Goal: Information Seeking & Learning: Learn about a topic

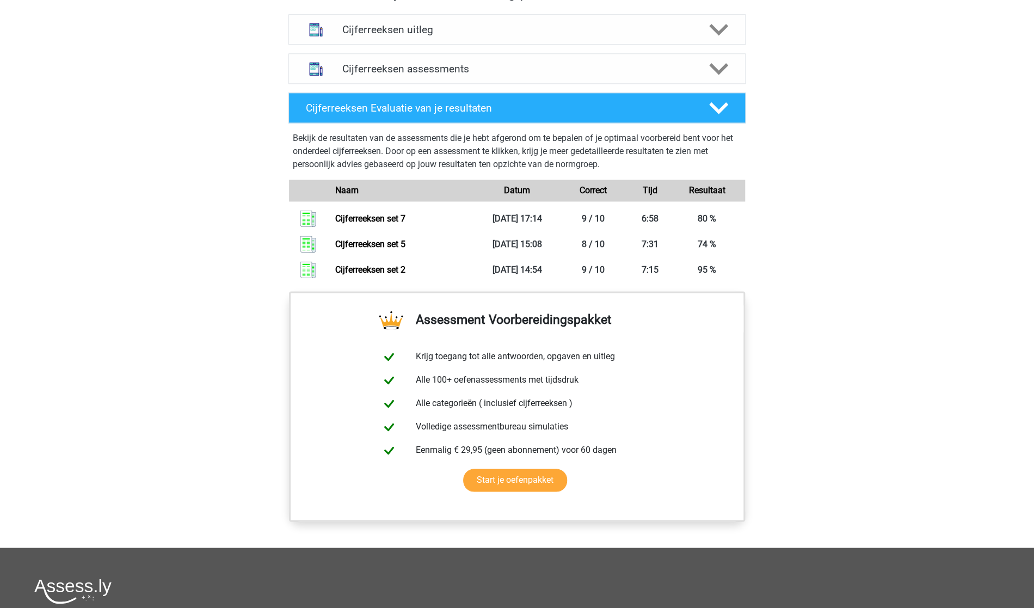
scroll to position [665, 0]
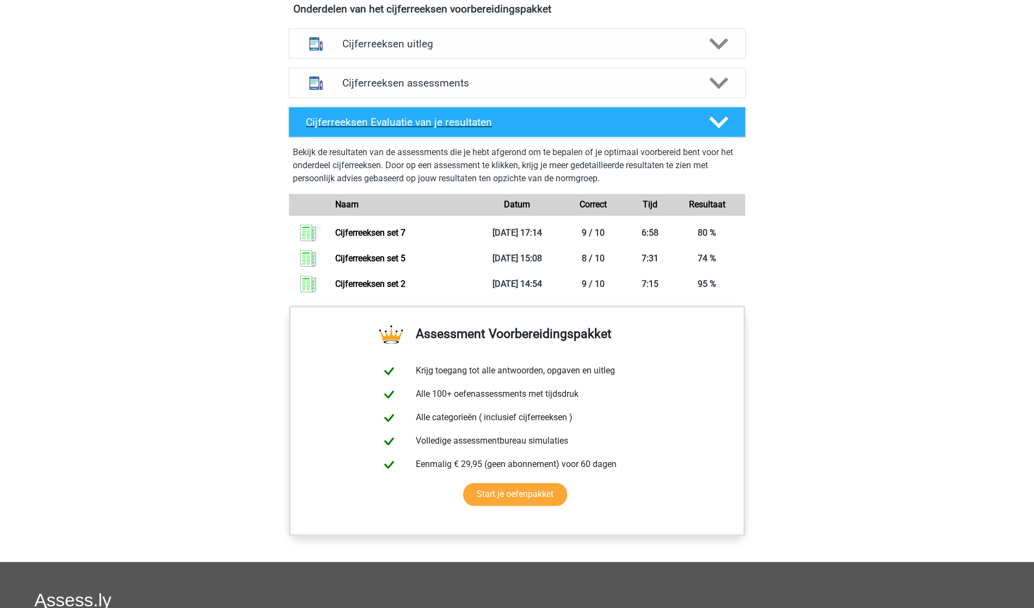
click at [714, 128] on polygon at bounding box center [718, 122] width 19 height 12
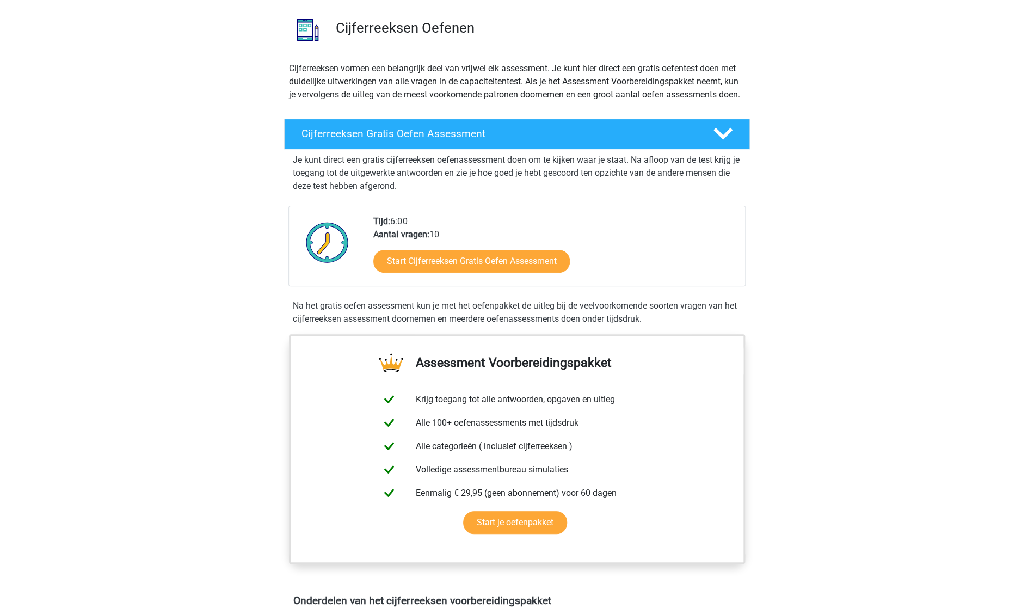
scroll to position [0, 0]
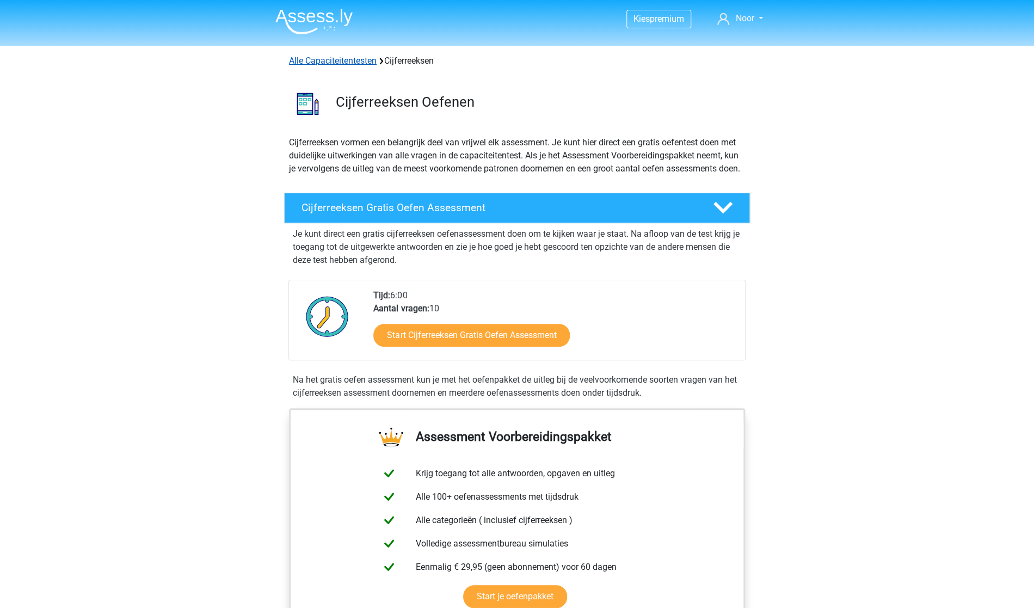
click at [333, 59] on link "Alle Capaciteitentesten" at bounding box center [333, 60] width 88 height 10
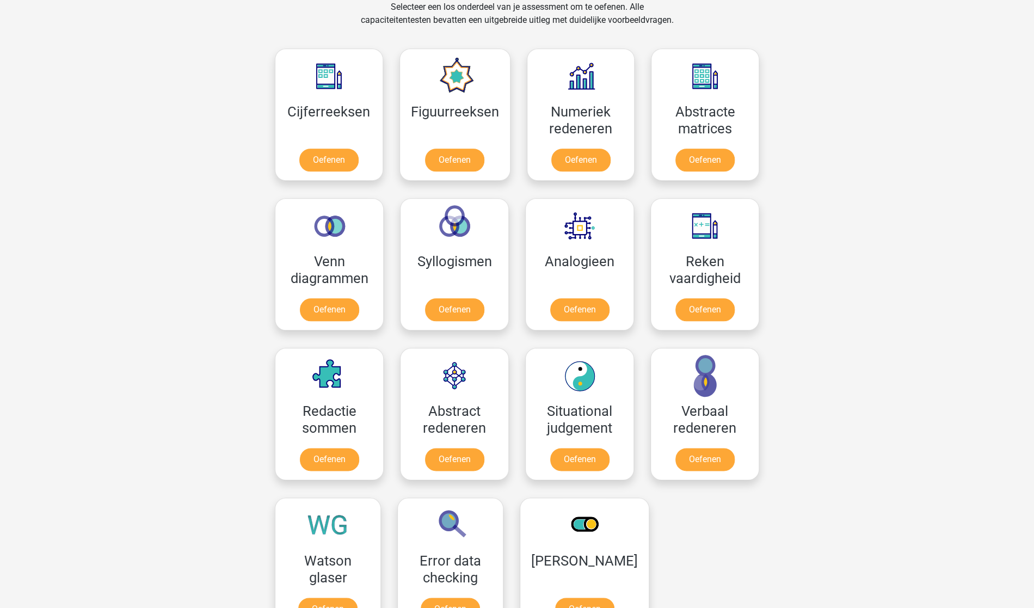
scroll to position [462, 0]
click at [566, 300] on link "Oefenen" at bounding box center [579, 312] width 62 height 24
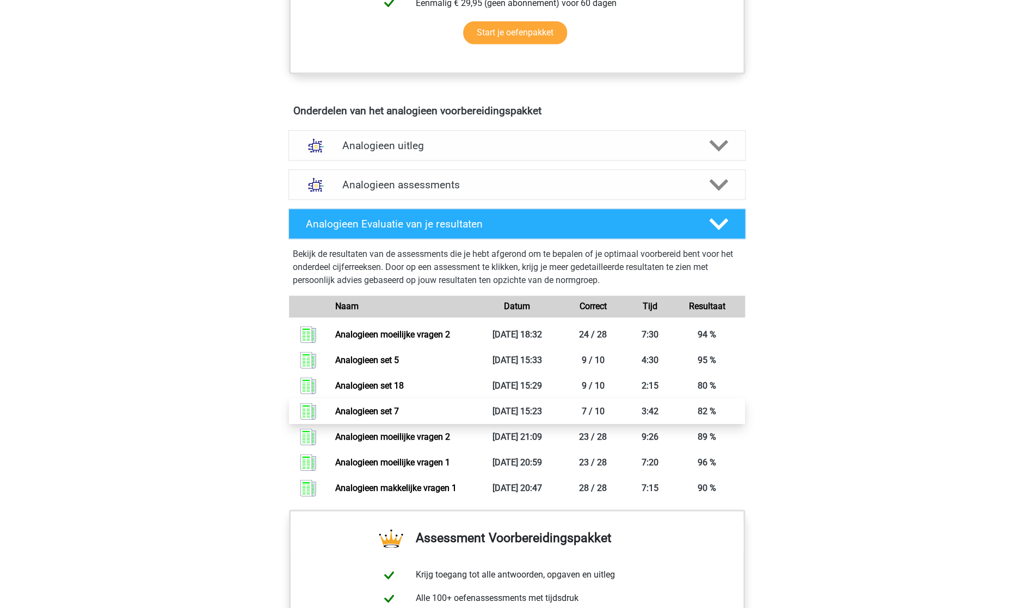
scroll to position [521, 0]
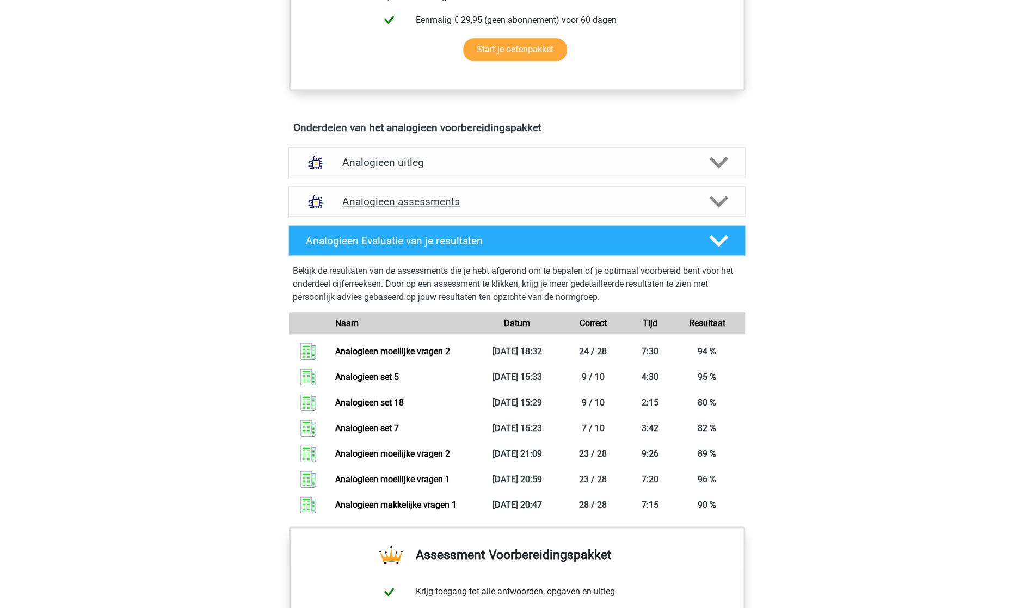
click at [387, 209] on div "Analogieen assessments" at bounding box center [516, 201] width 457 height 30
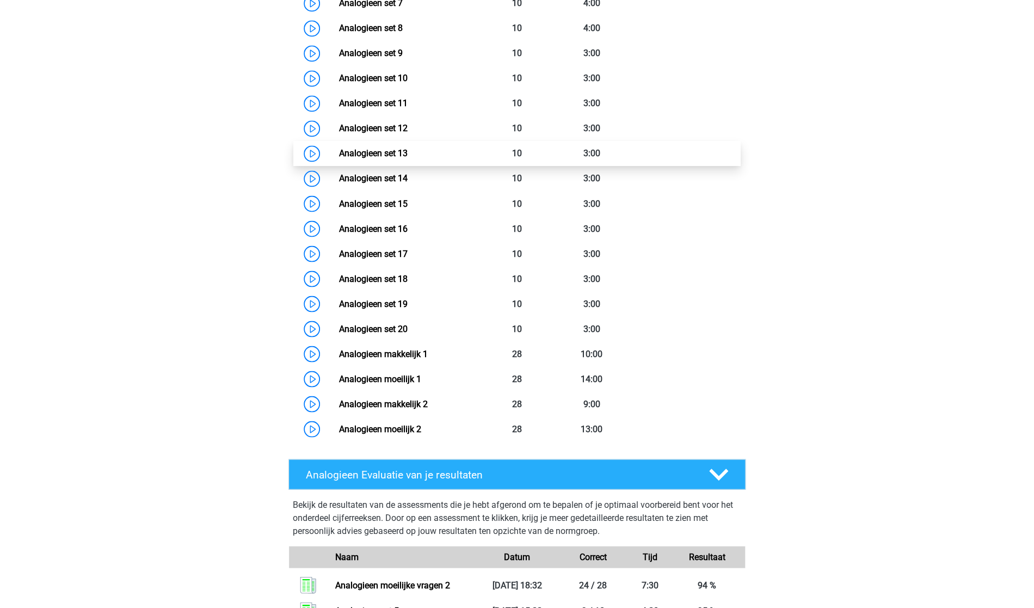
scroll to position [967, 0]
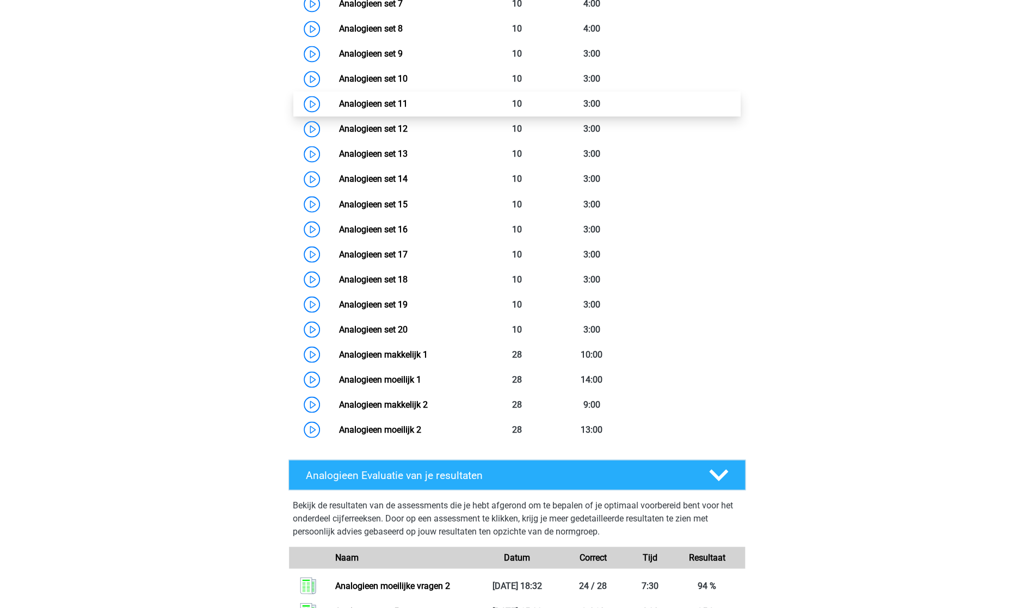
click at [379, 106] on link "Analogieen set 11" at bounding box center [372, 103] width 69 height 10
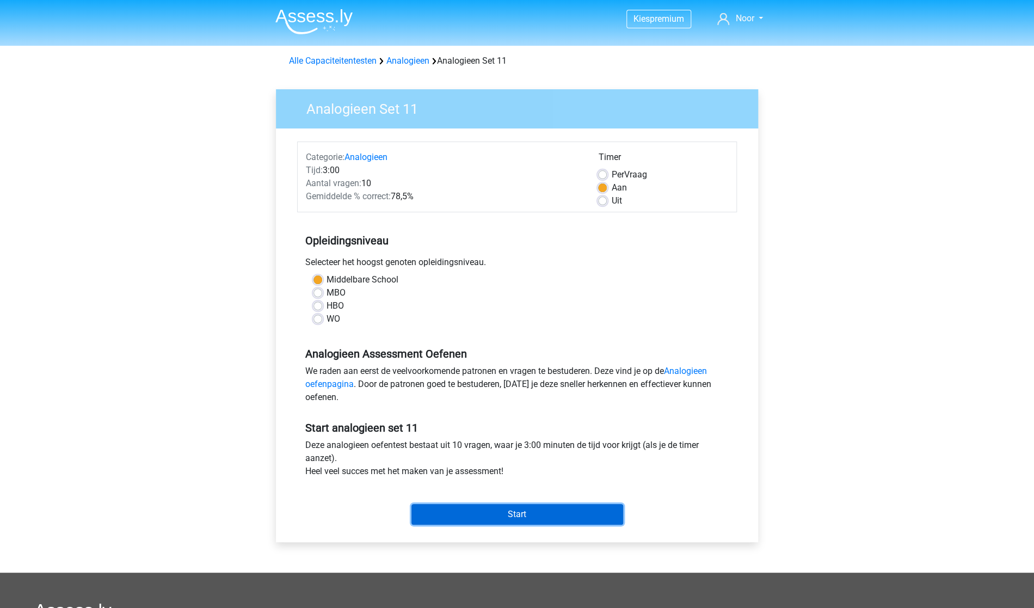
click at [535, 515] on input "Start" at bounding box center [517, 514] width 212 height 21
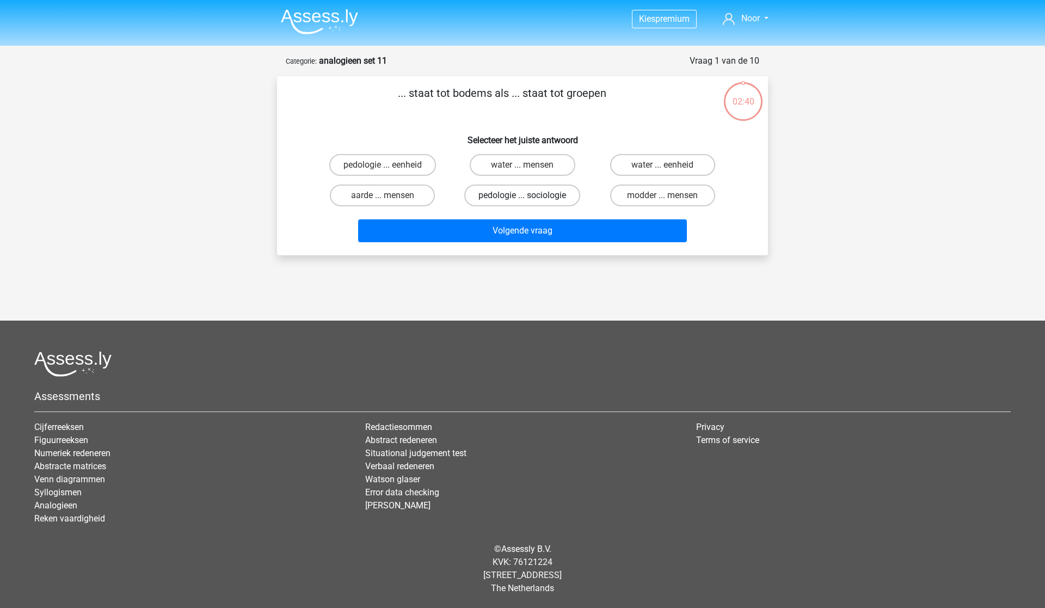
click at [534, 200] on label "pedologie ... sociologie" at bounding box center [522, 195] width 116 height 22
click at [529, 200] on input "pedologie ... sociologie" at bounding box center [525, 198] width 7 height 7
radio input "true"
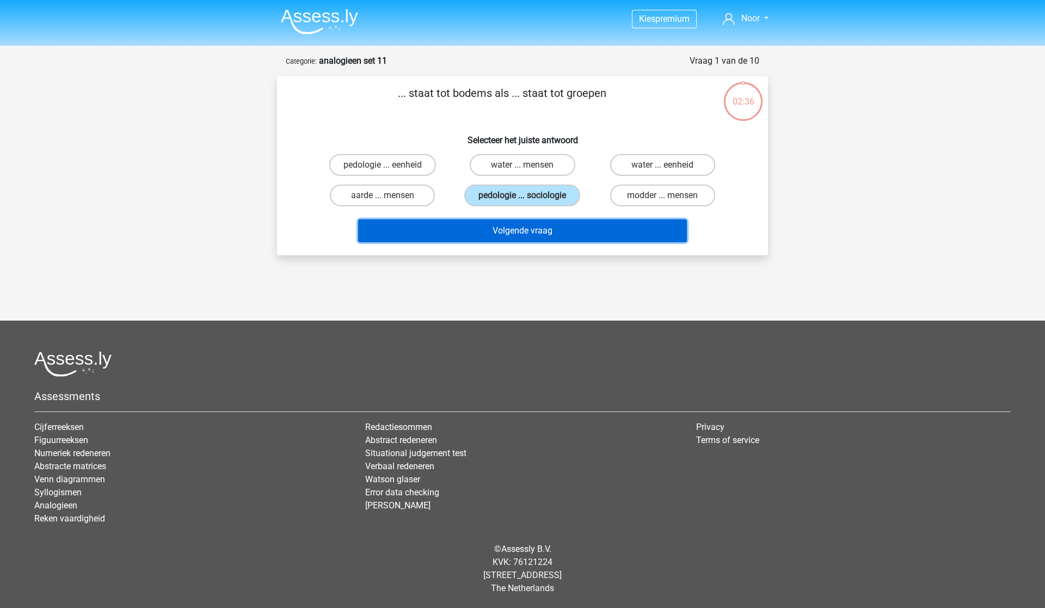
click at [507, 236] on button "Volgende vraag" at bounding box center [522, 230] width 329 height 23
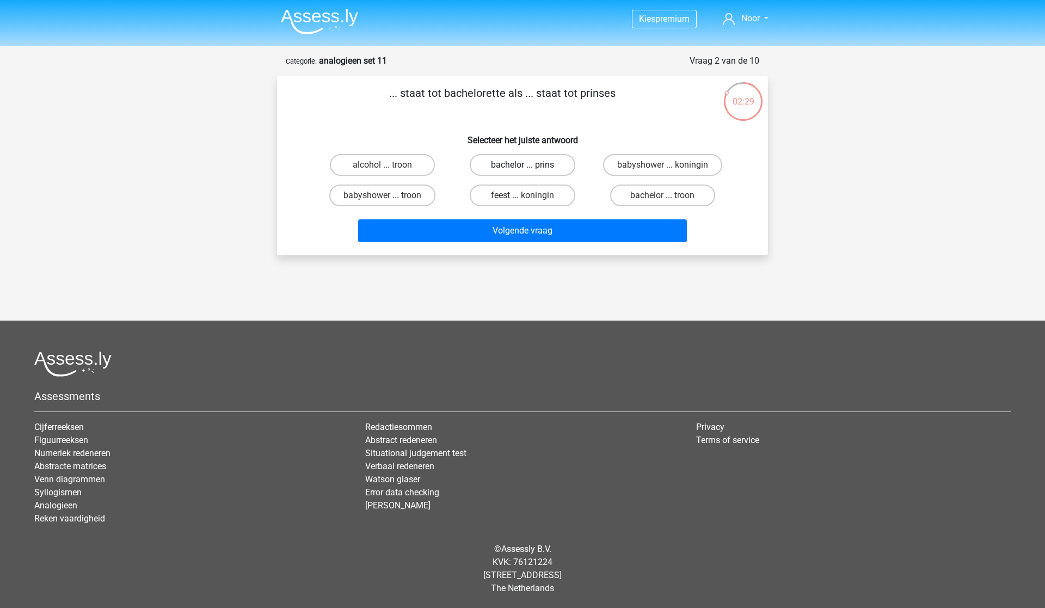
click at [552, 166] on label "bachelor ... prins" at bounding box center [521, 165] width 105 height 22
click at [529, 166] on input "bachelor ... prins" at bounding box center [525, 168] width 7 height 7
radio input "true"
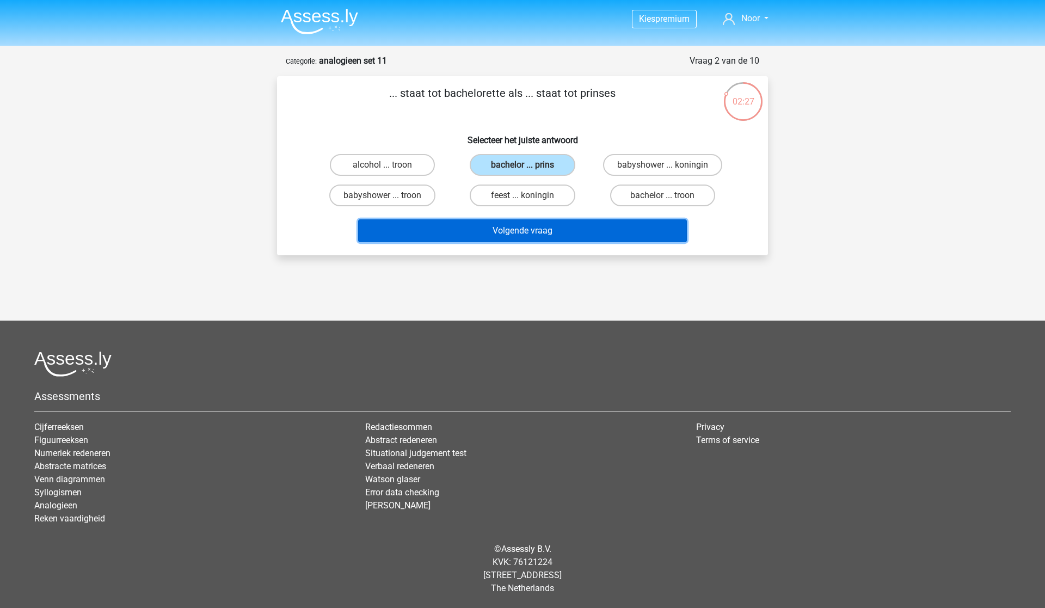
click at [528, 232] on button "Volgende vraag" at bounding box center [522, 230] width 329 height 23
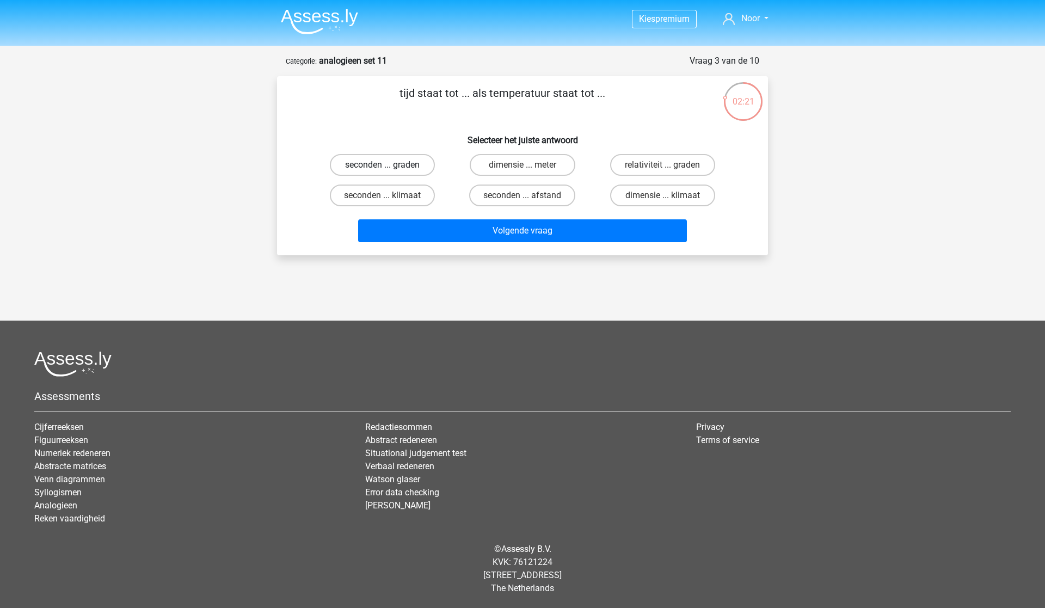
click at [392, 156] on label "seconden ... graden" at bounding box center [382, 165] width 105 height 22
click at [390, 165] on input "seconden ... graden" at bounding box center [385, 168] width 7 height 7
radio input "true"
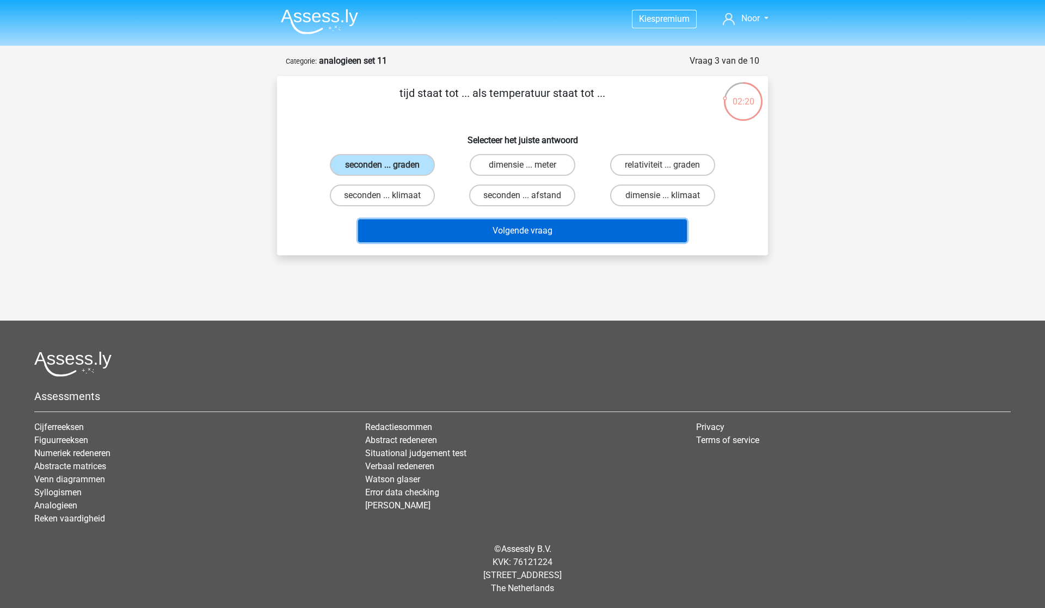
click at [477, 234] on button "Volgende vraag" at bounding box center [522, 230] width 329 height 23
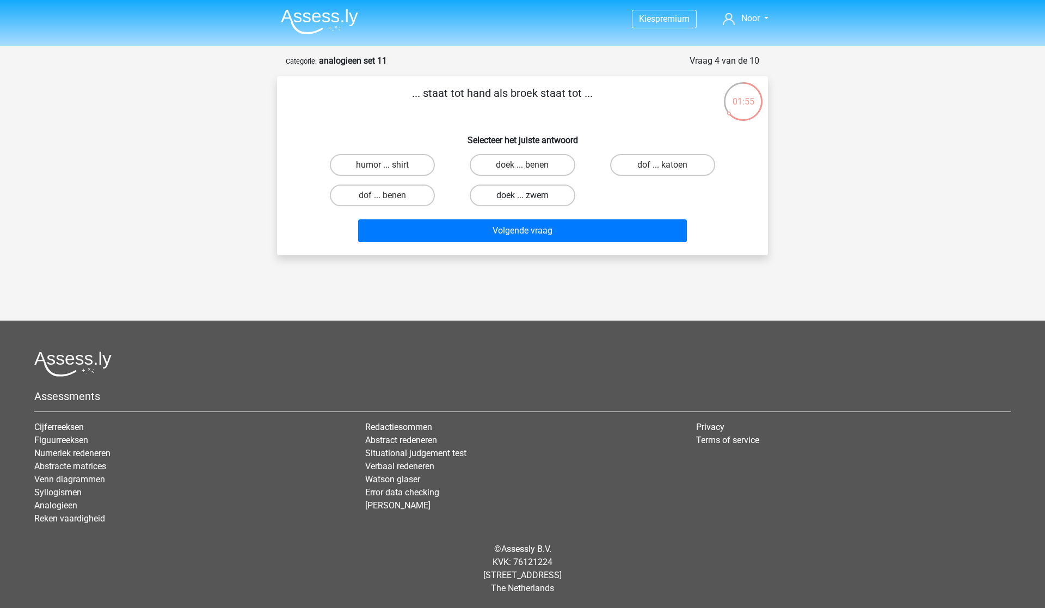
click at [516, 196] on label "doek ... zwem" at bounding box center [521, 195] width 105 height 22
click at [522, 196] on input "doek ... zwem" at bounding box center [525, 198] width 7 height 7
radio input "true"
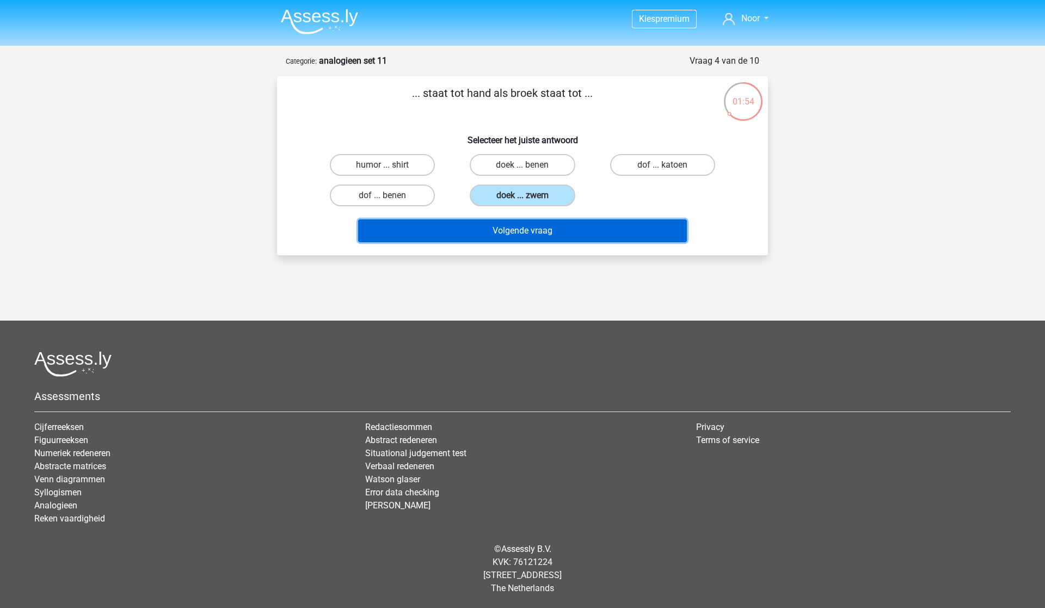
click at [542, 232] on button "Volgende vraag" at bounding box center [522, 230] width 329 height 23
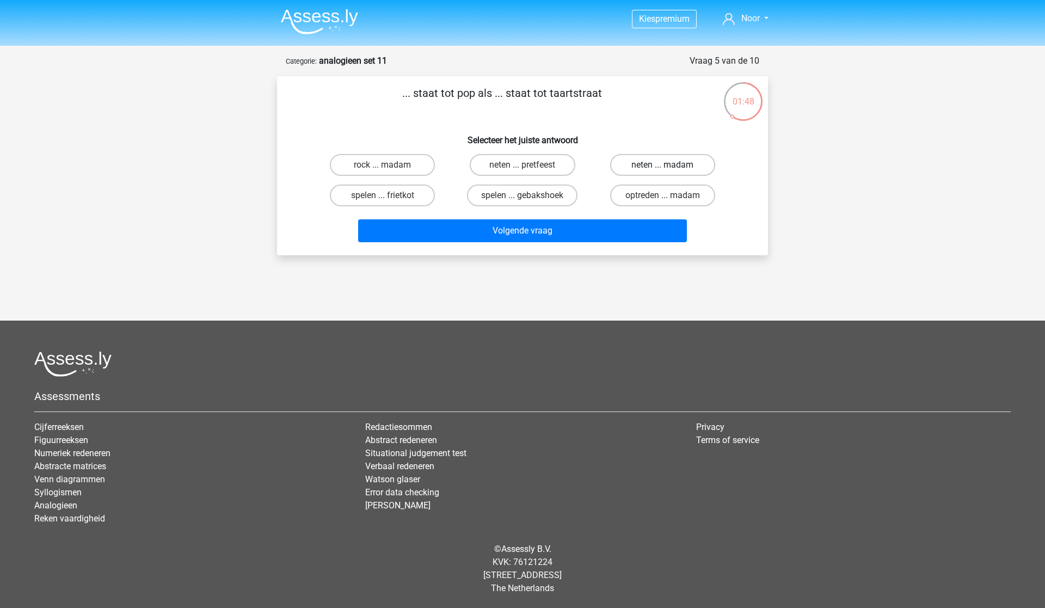
click at [667, 158] on label "neten ... madam" at bounding box center [662, 165] width 105 height 22
click at [667, 165] on input "neten ... madam" at bounding box center [665, 168] width 7 height 7
radio input "true"
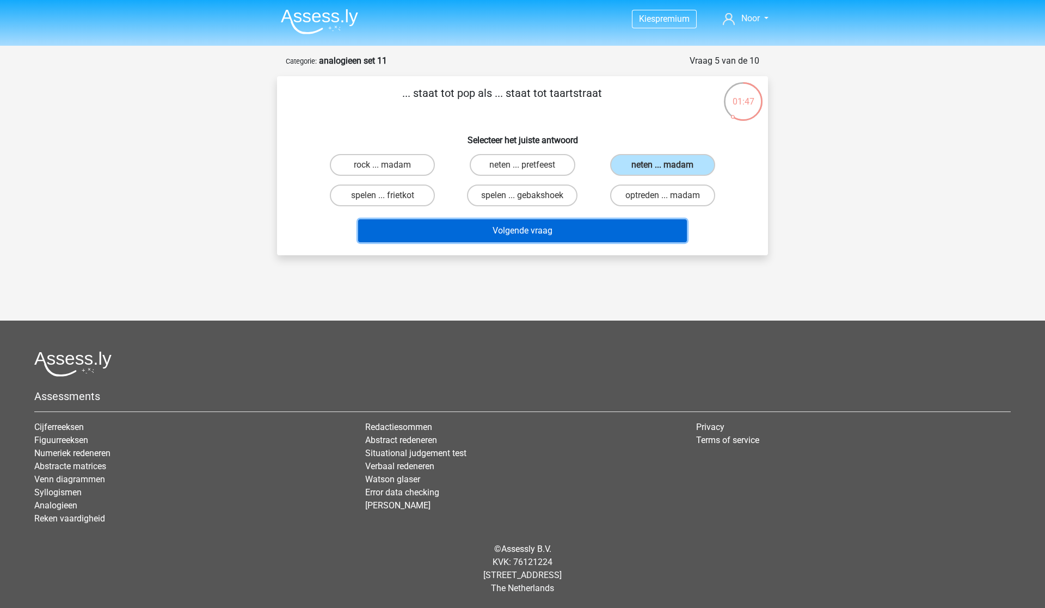
click at [569, 233] on button "Volgende vraag" at bounding box center [522, 230] width 329 height 23
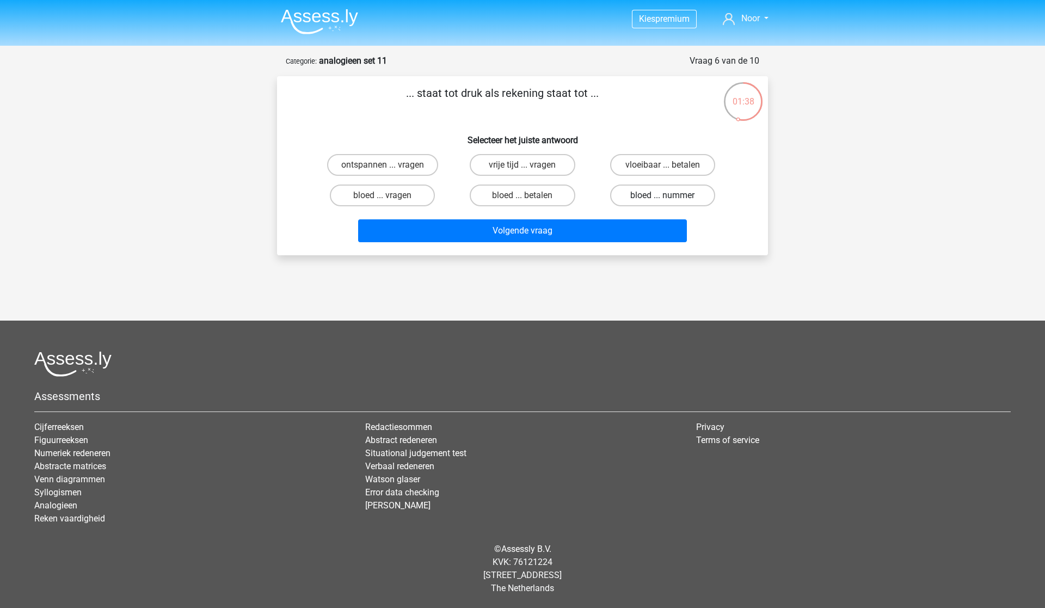
click at [657, 193] on label "bloed ... nummer" at bounding box center [662, 195] width 105 height 22
click at [662, 195] on input "bloed ... nummer" at bounding box center [665, 198] width 7 height 7
radio input "true"
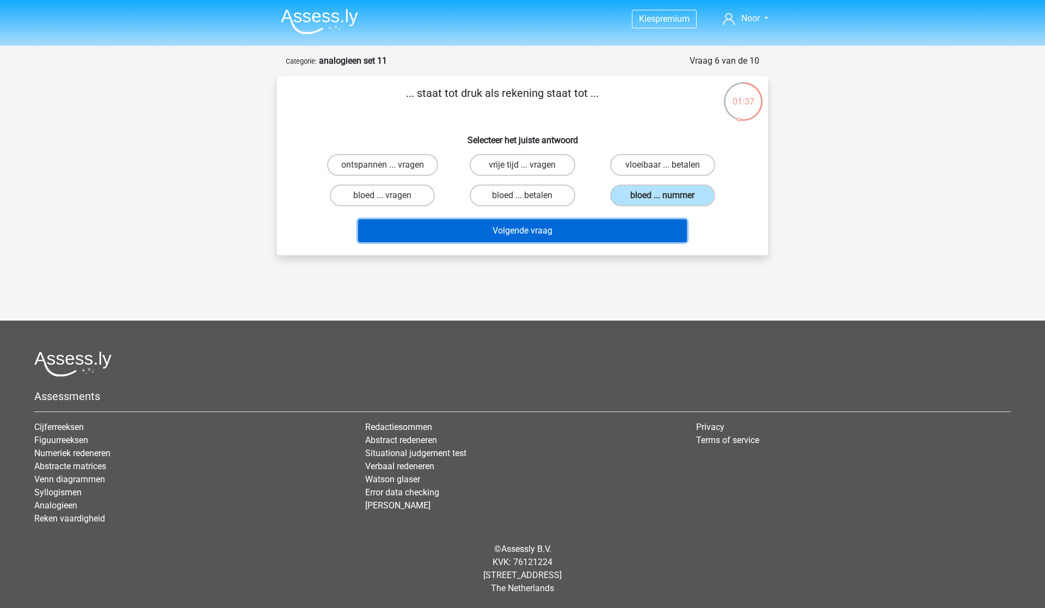
click at [656, 226] on button "Volgende vraag" at bounding box center [522, 230] width 329 height 23
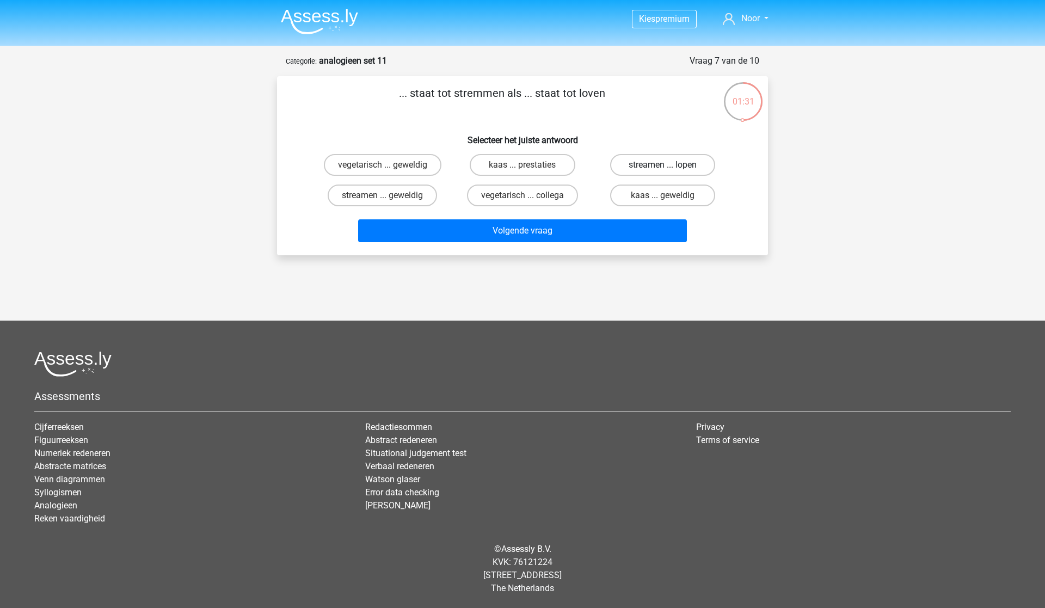
click at [646, 167] on label "streamen ... lopen" at bounding box center [662, 165] width 105 height 22
click at [662, 167] on input "streamen ... lopen" at bounding box center [665, 168] width 7 height 7
radio input "true"
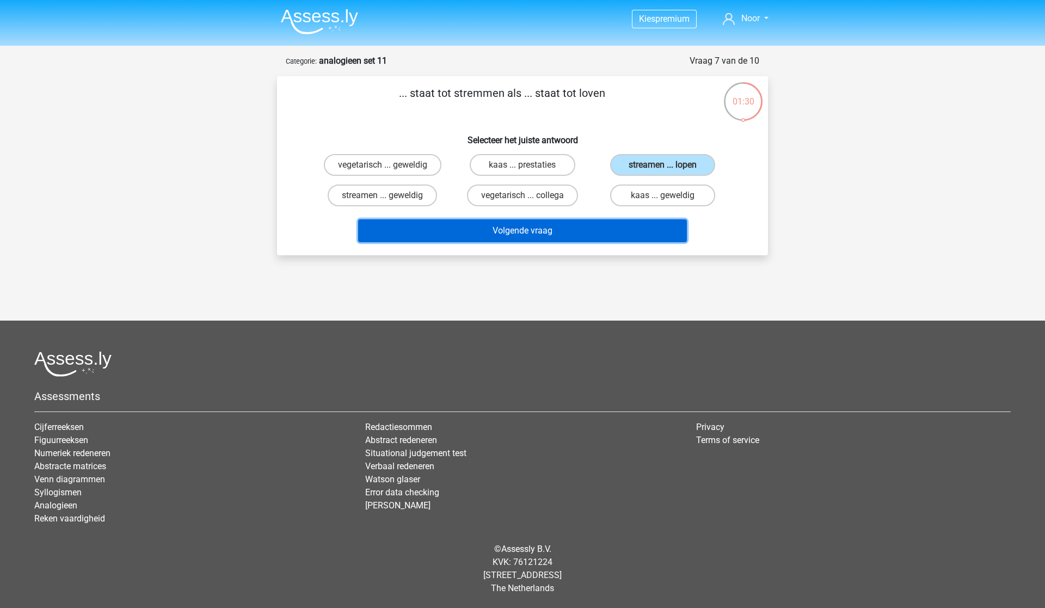
click at [601, 228] on button "Volgende vraag" at bounding box center [522, 230] width 329 height 23
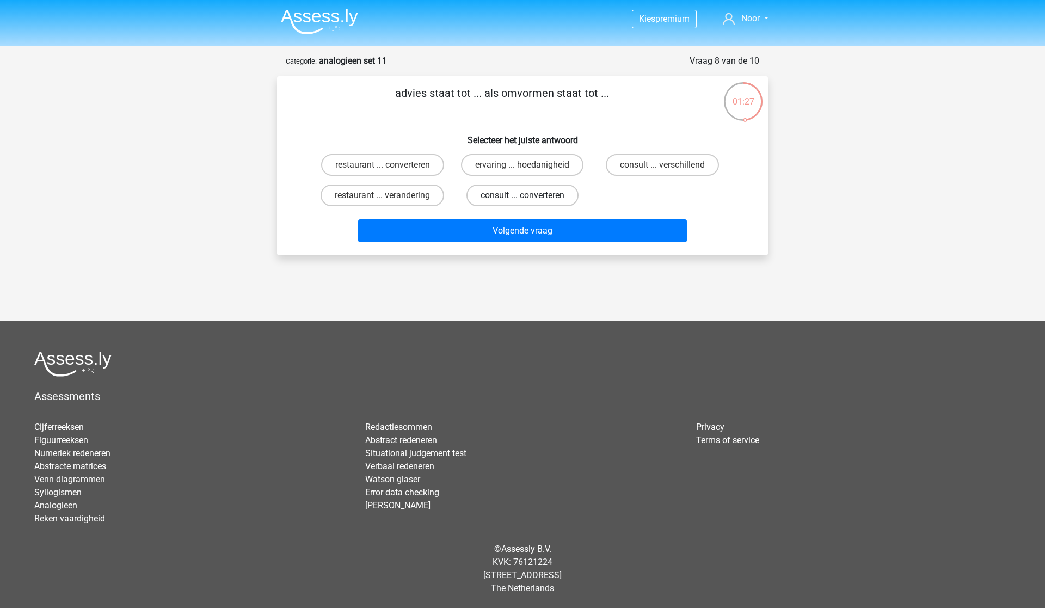
click at [512, 200] on label "consult ... converteren" at bounding box center [522, 195] width 112 height 22
click at [522, 200] on input "consult ... converteren" at bounding box center [525, 198] width 7 height 7
radio input "true"
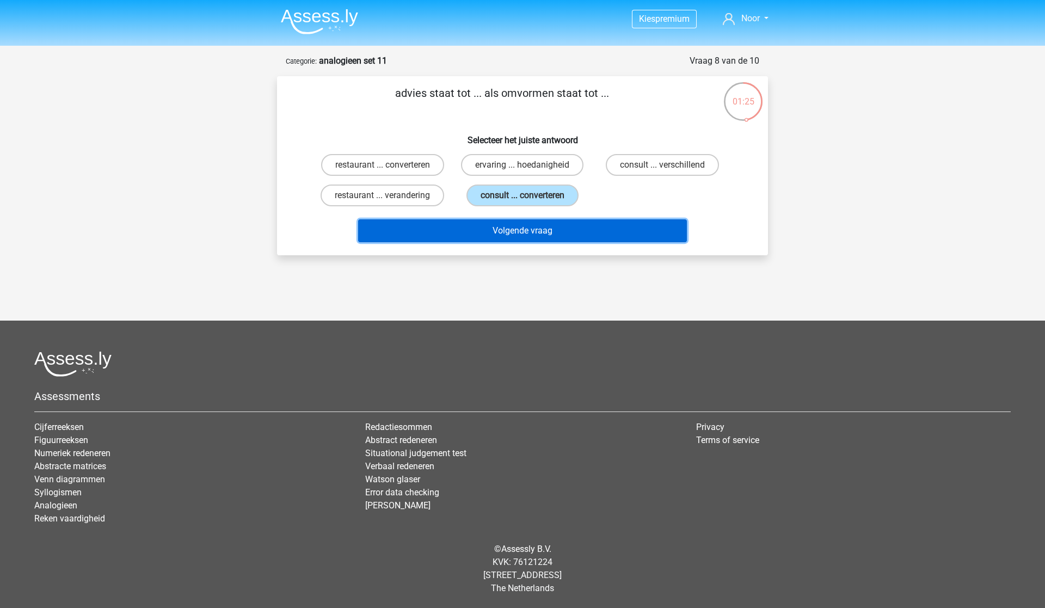
click at [542, 230] on button "Volgende vraag" at bounding box center [522, 230] width 329 height 23
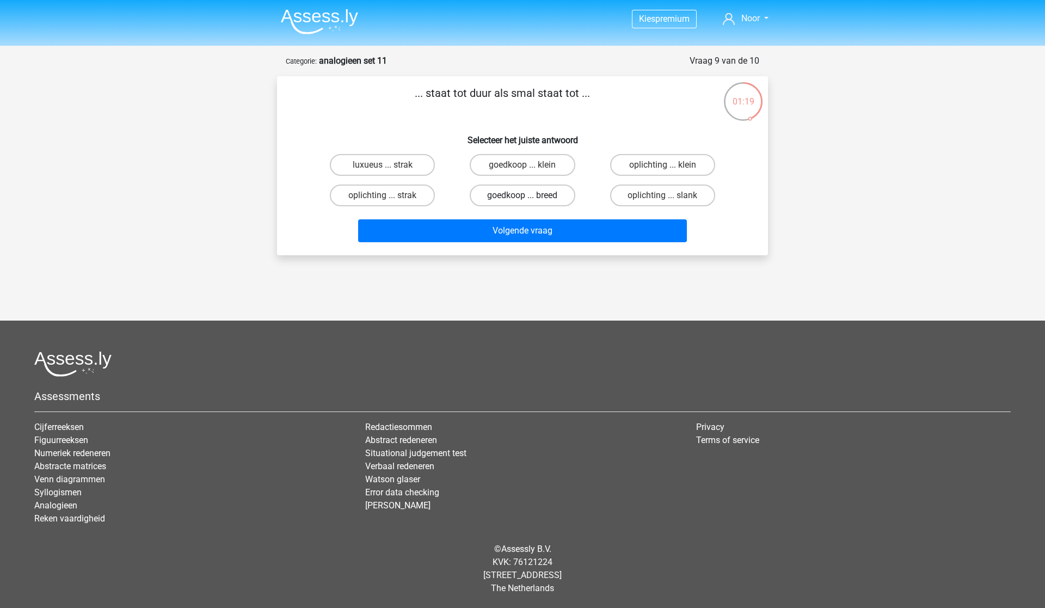
click at [548, 189] on label "goedkoop ... breed" at bounding box center [521, 195] width 105 height 22
click at [529, 195] on input "goedkoop ... breed" at bounding box center [525, 198] width 7 height 7
radio input "true"
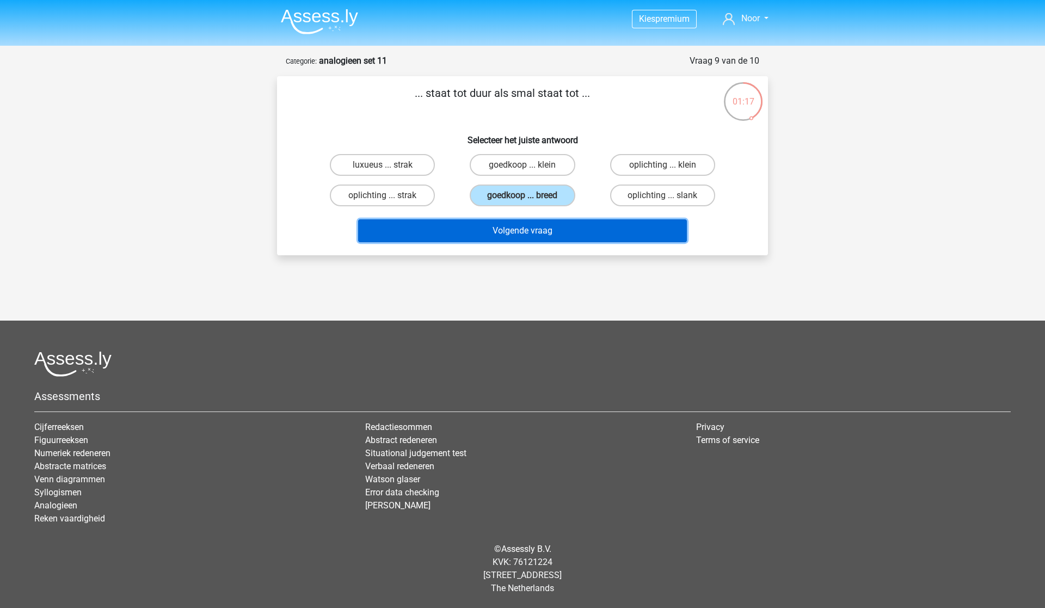
click at [552, 240] on button "Volgende vraag" at bounding box center [522, 230] width 329 height 23
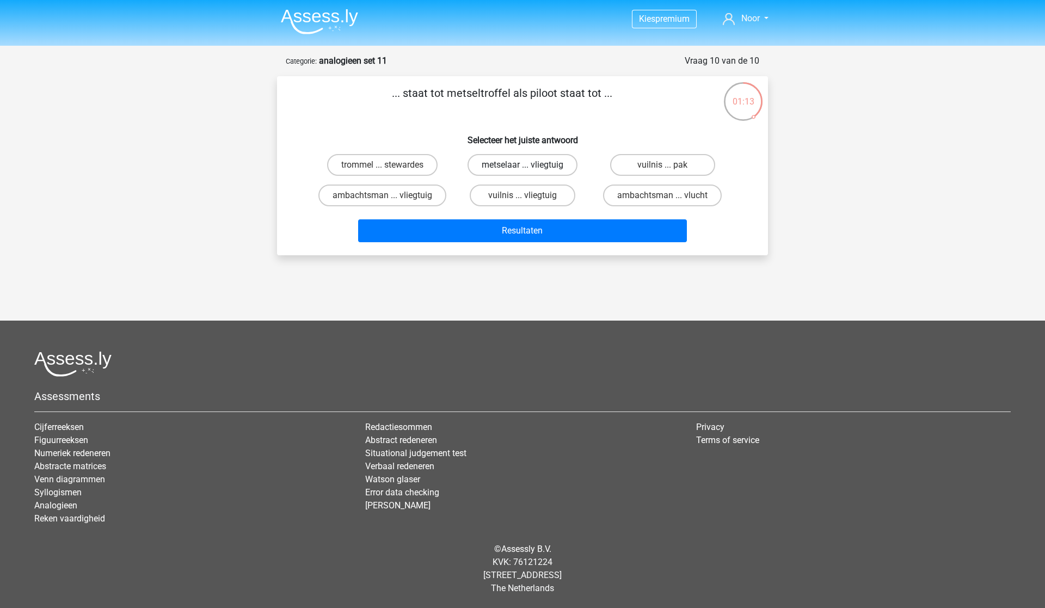
click at [492, 170] on label "metselaar ... vliegtuig" at bounding box center [522, 165] width 110 height 22
click at [522, 170] on input "metselaar ... vliegtuig" at bounding box center [525, 168] width 7 height 7
radio input "true"
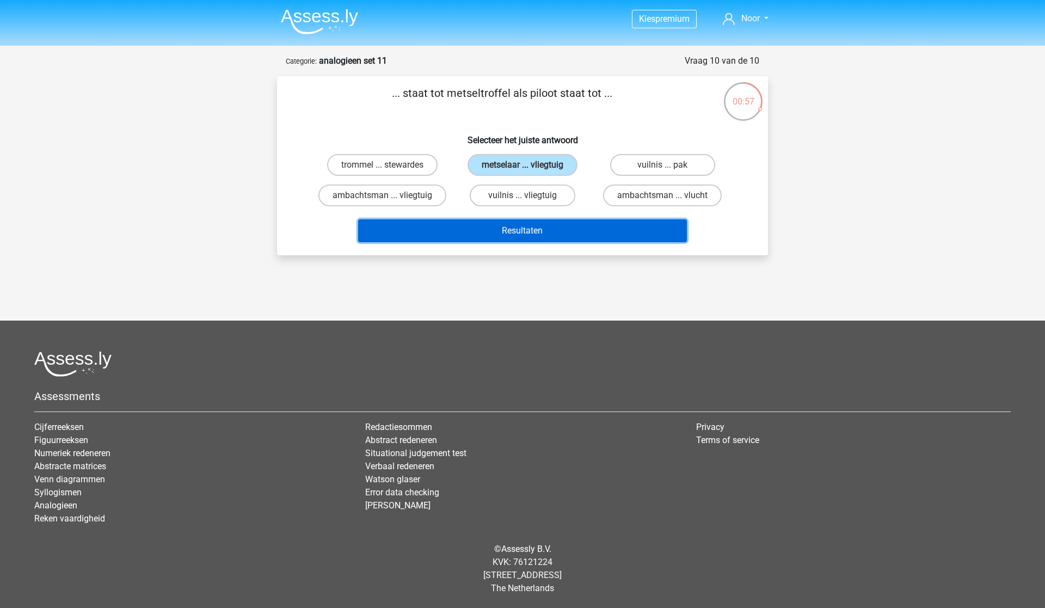
click at [541, 233] on button "Resultaten" at bounding box center [522, 230] width 329 height 23
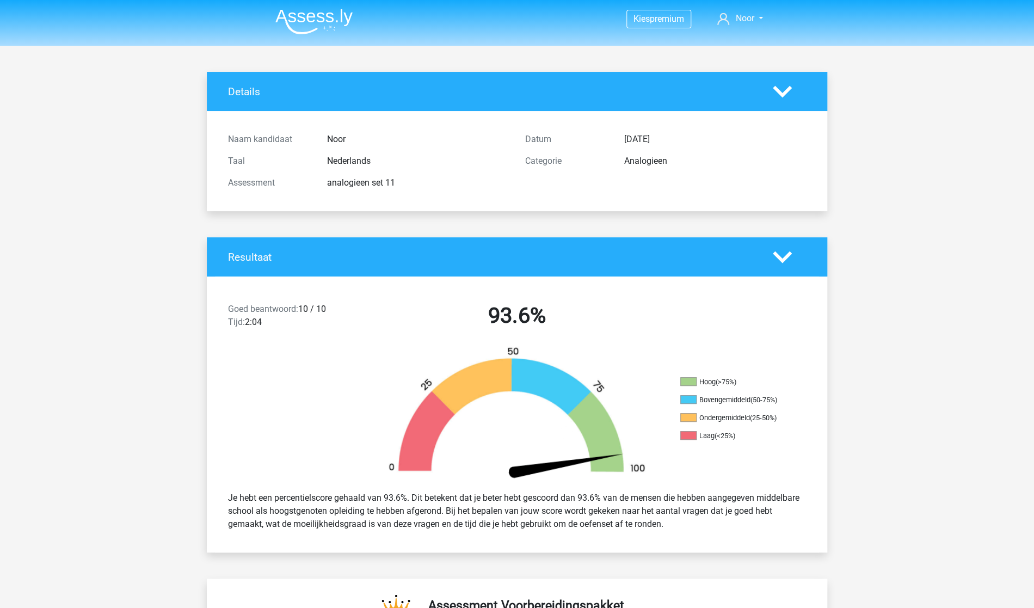
click at [310, 15] on img at bounding box center [313, 22] width 77 height 26
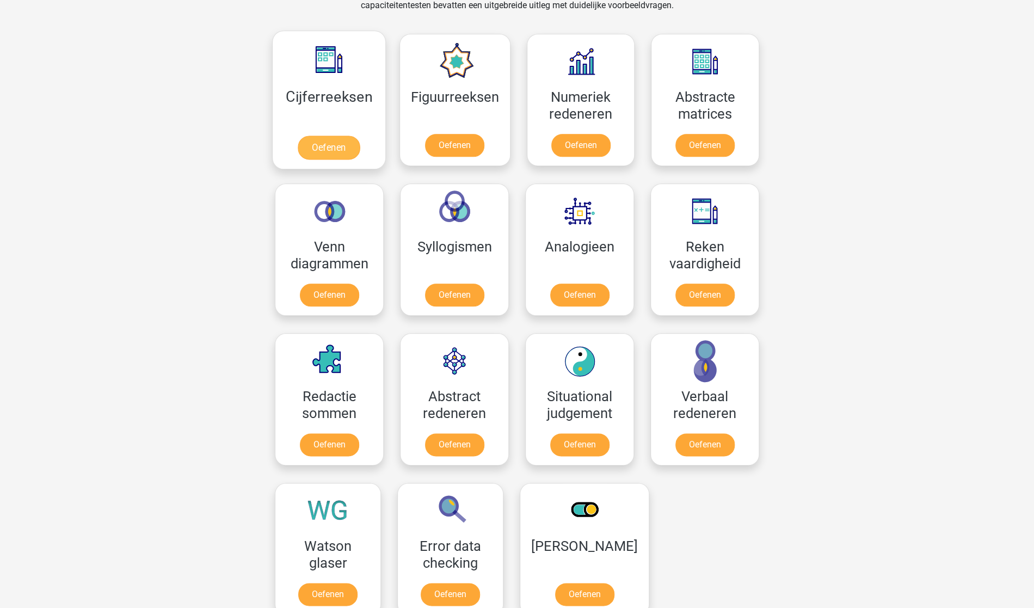
scroll to position [477, 0]
click at [333, 135] on link "Oefenen" at bounding box center [329, 147] width 62 height 24
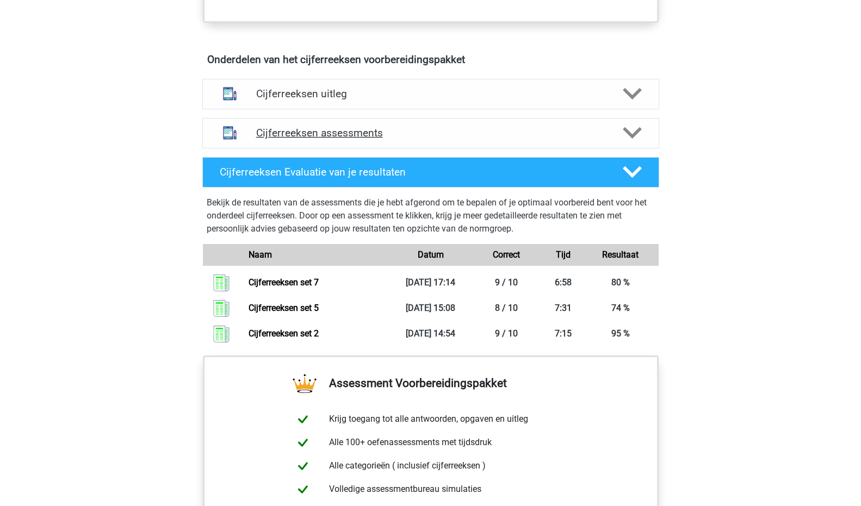
scroll to position [613, 0]
click at [306, 131] on div "Cijferreeksen assessments" at bounding box center [430, 134] width 457 height 30
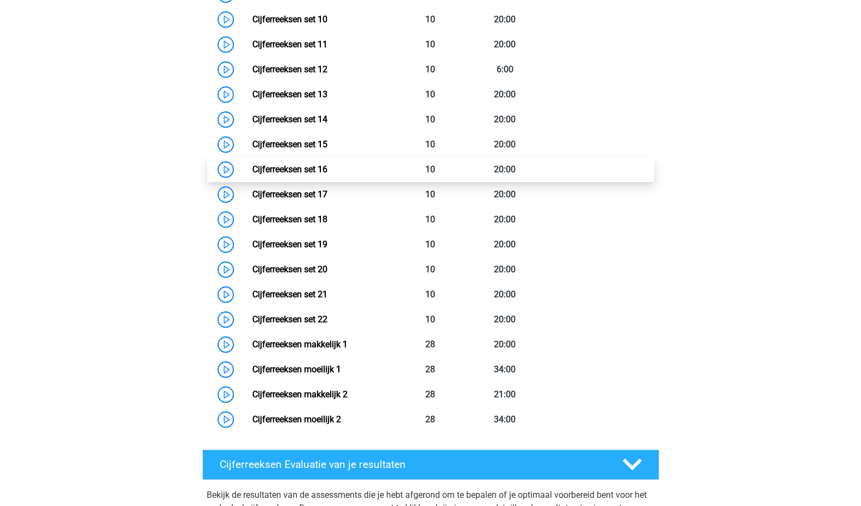
scroll to position [1052, 0]
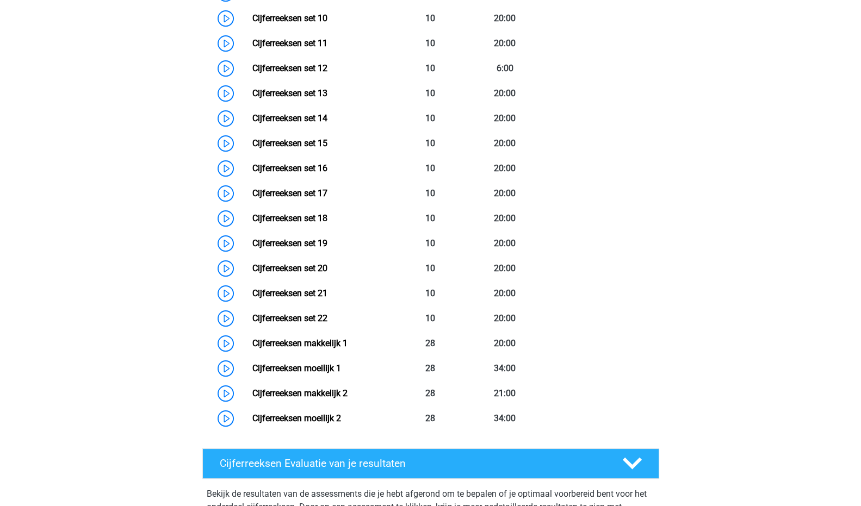
click at [154, 106] on div "Kies premium Noor [EMAIL_ADDRESS][DOMAIN_NAME]" at bounding box center [430, 68] width 861 height 2241
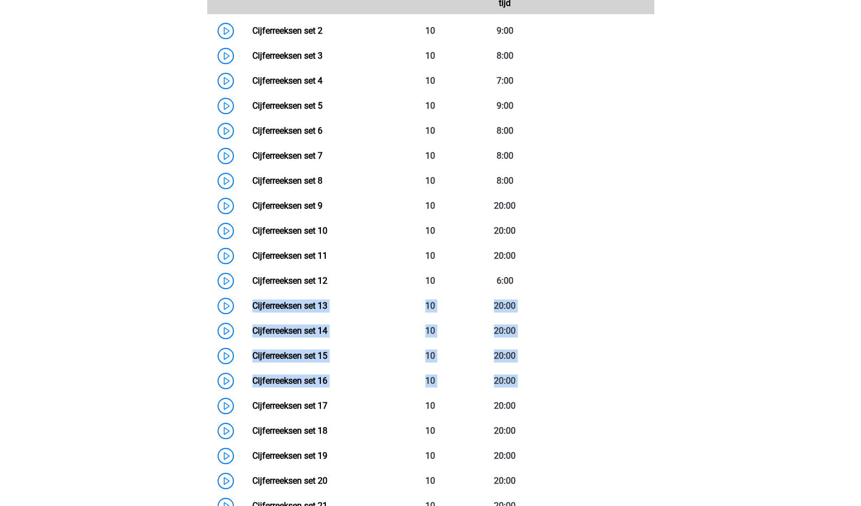
scroll to position [838, 0]
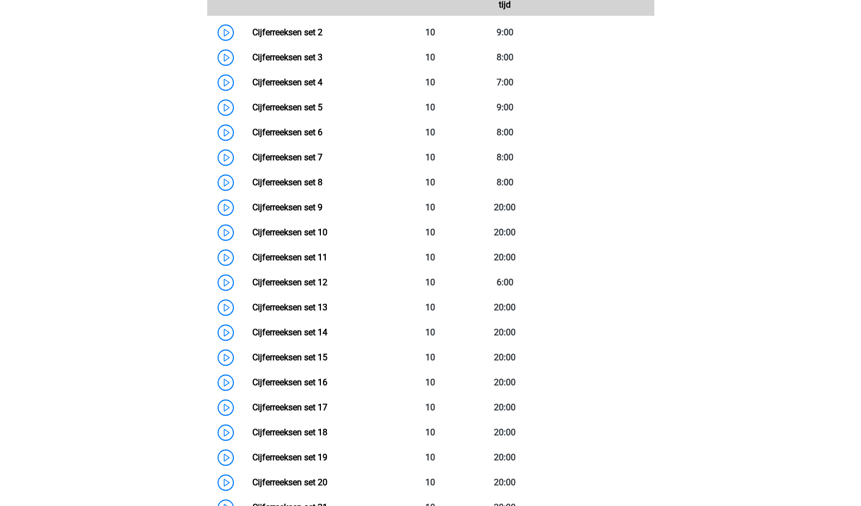
click at [73, 256] on div "Kies premium Noor [EMAIL_ADDRESS][DOMAIN_NAME]" at bounding box center [430, 282] width 861 height 2241
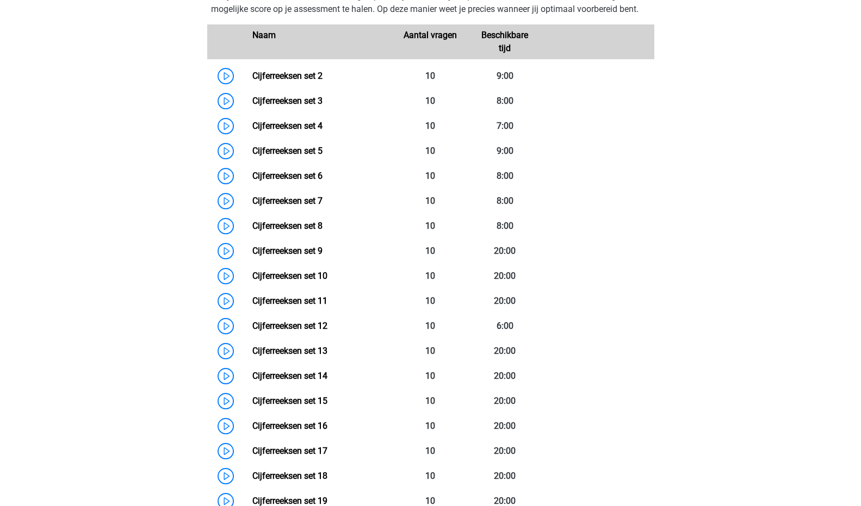
scroll to position [691, 0]
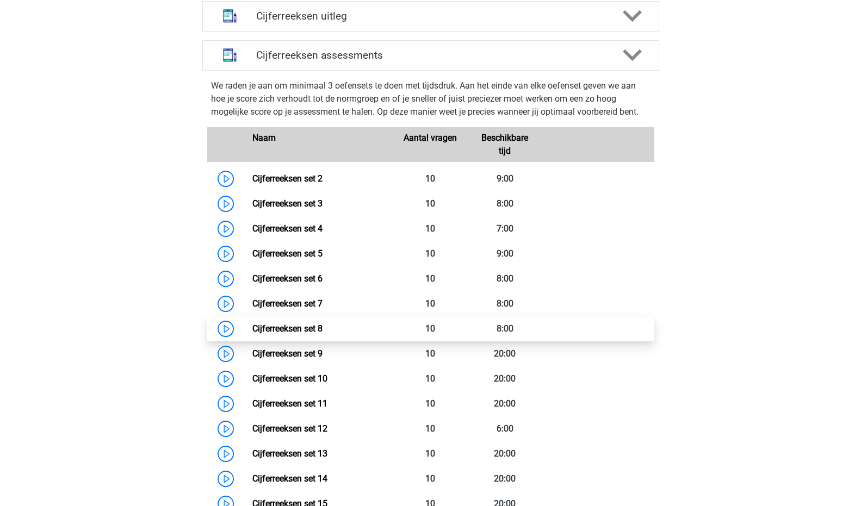
click at [307, 334] on link "Cijferreeksen set 8" at bounding box center [287, 329] width 70 height 10
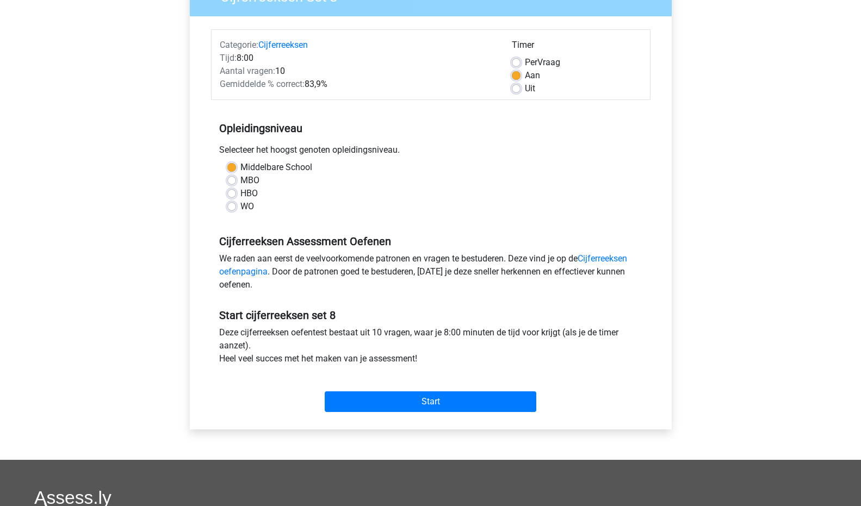
scroll to position [113, 0]
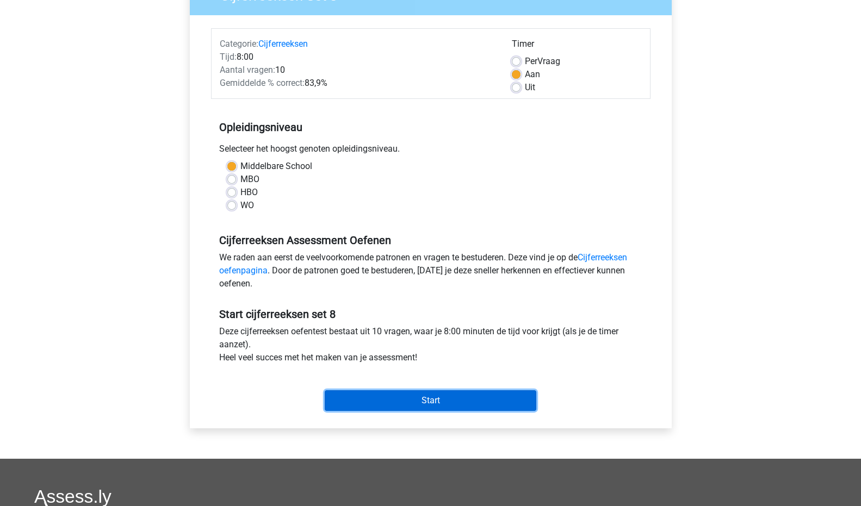
click at [371, 399] on input "Start" at bounding box center [431, 401] width 212 height 21
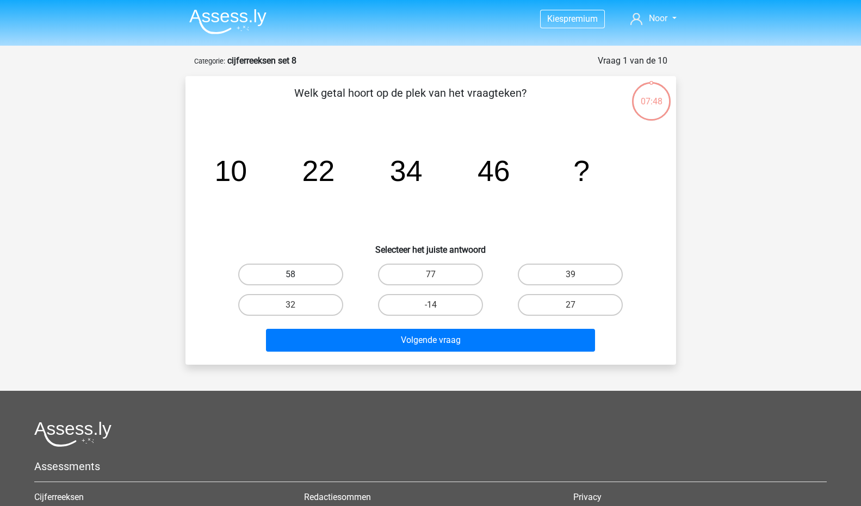
click at [283, 265] on label "58" at bounding box center [290, 275] width 105 height 22
click at [291, 275] on input "58" at bounding box center [294, 278] width 7 height 7
radio input "true"
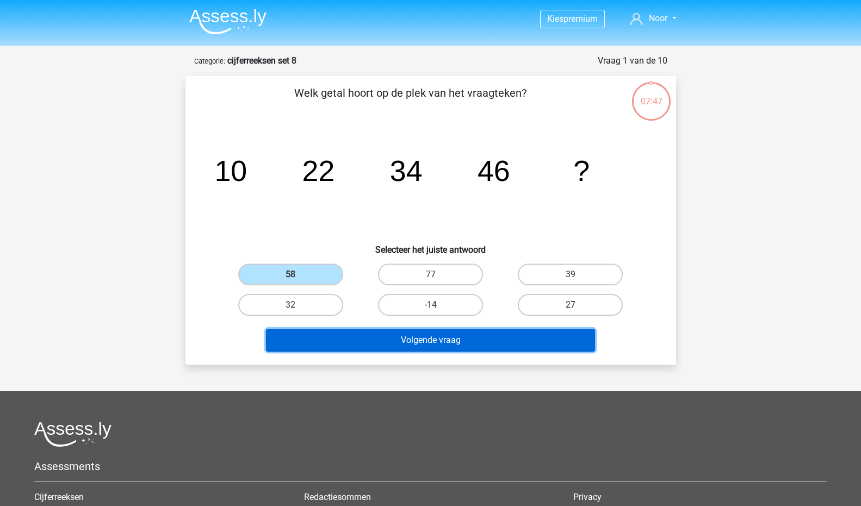
click at [417, 332] on button "Volgende vraag" at bounding box center [430, 340] width 329 height 23
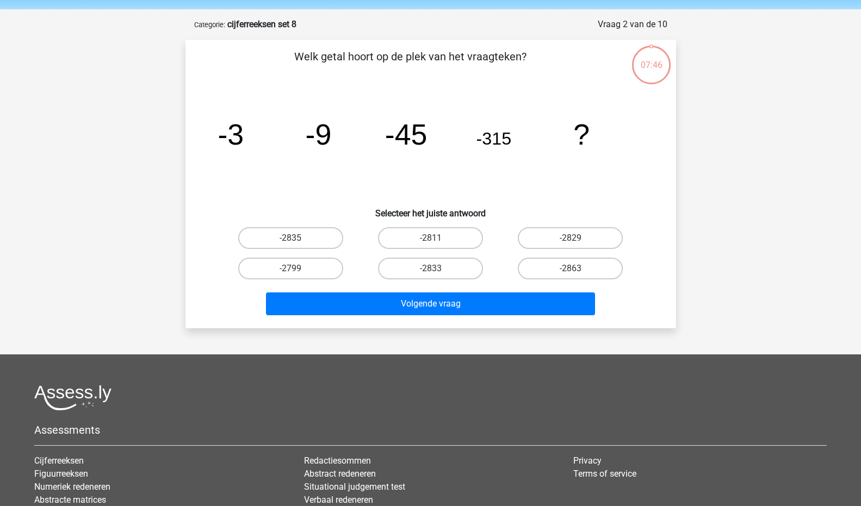
scroll to position [54, 0]
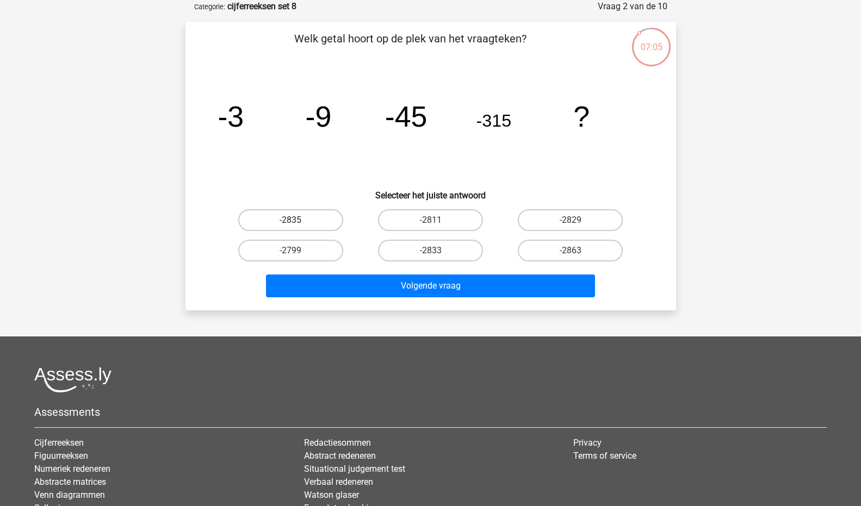
click at [304, 213] on label "-2835" at bounding box center [290, 220] width 105 height 22
click at [298, 220] on input "-2835" at bounding box center [294, 223] width 7 height 7
radio input "true"
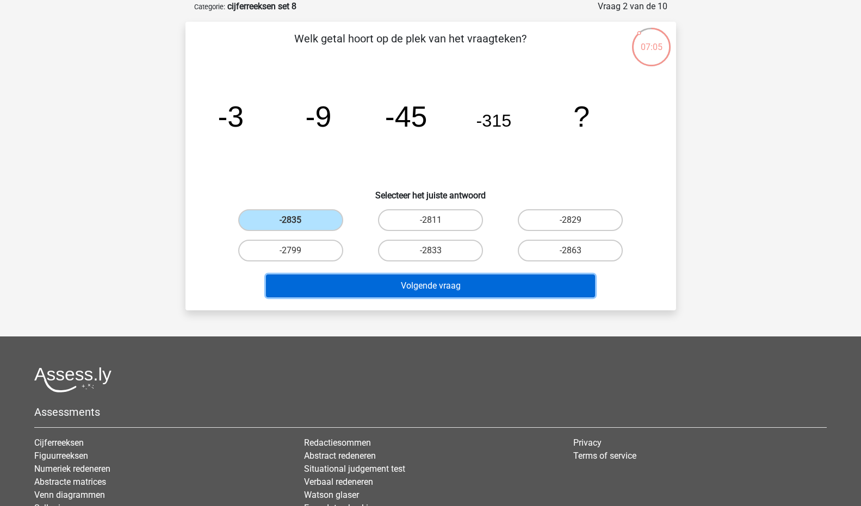
click at [396, 277] on button "Volgende vraag" at bounding box center [430, 286] width 329 height 23
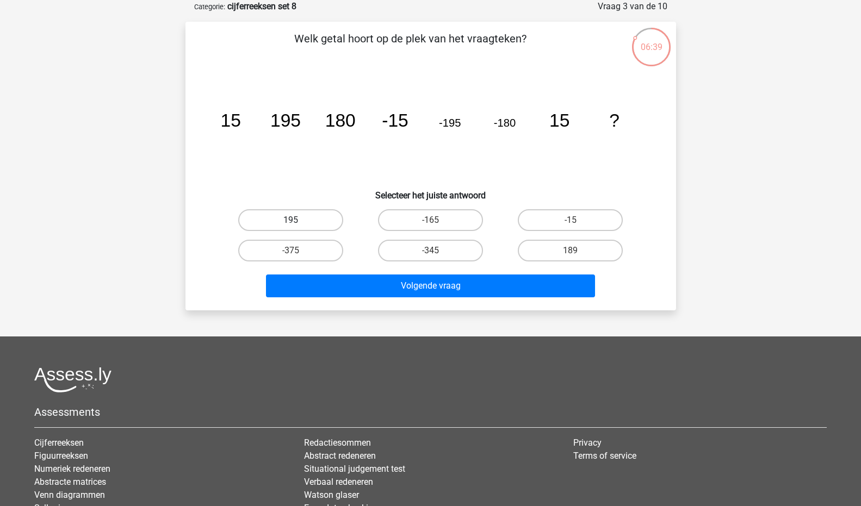
click at [319, 224] on label "195" at bounding box center [290, 220] width 105 height 22
click at [298, 224] on input "195" at bounding box center [294, 223] width 7 height 7
radio input "true"
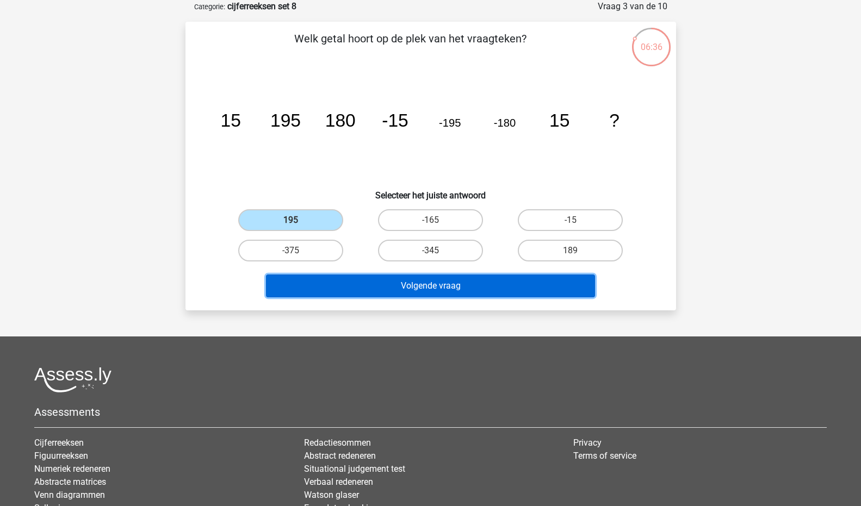
click at [447, 287] on button "Volgende vraag" at bounding box center [430, 286] width 329 height 23
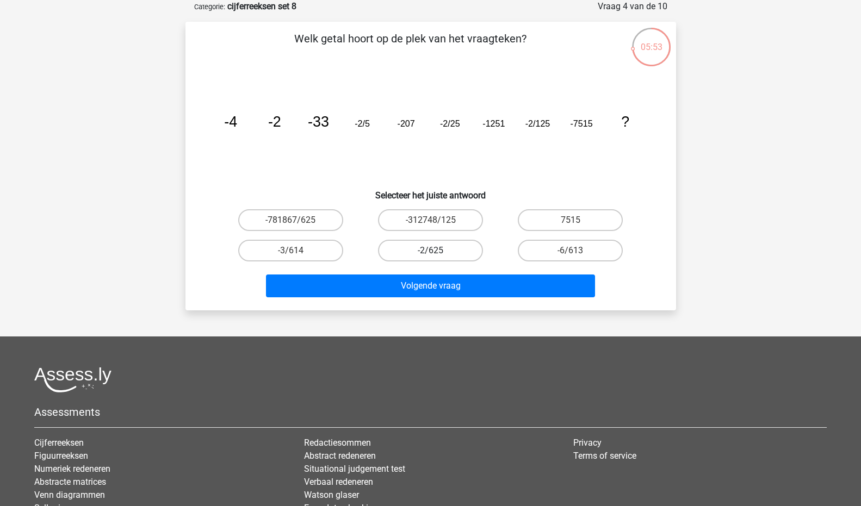
click at [432, 242] on label "-2/625" at bounding box center [430, 251] width 105 height 22
click at [432, 251] on input "-2/625" at bounding box center [433, 254] width 7 height 7
radio input "true"
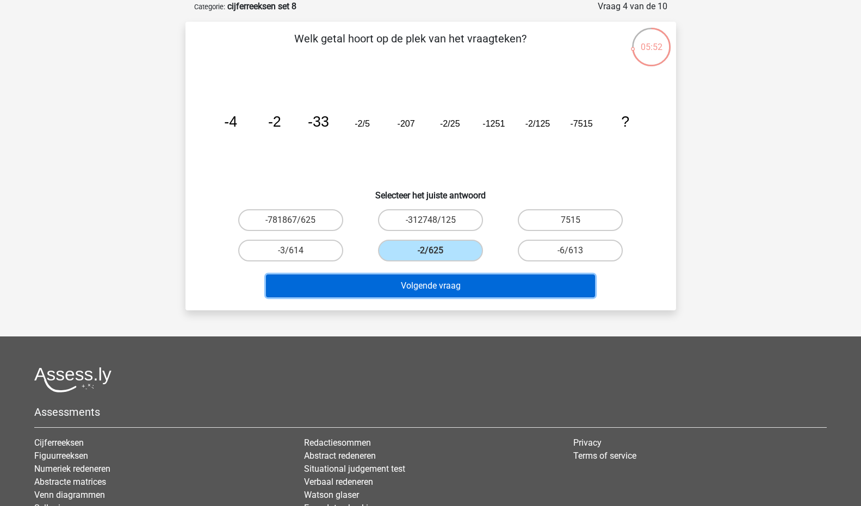
click at [448, 288] on button "Volgende vraag" at bounding box center [430, 286] width 329 height 23
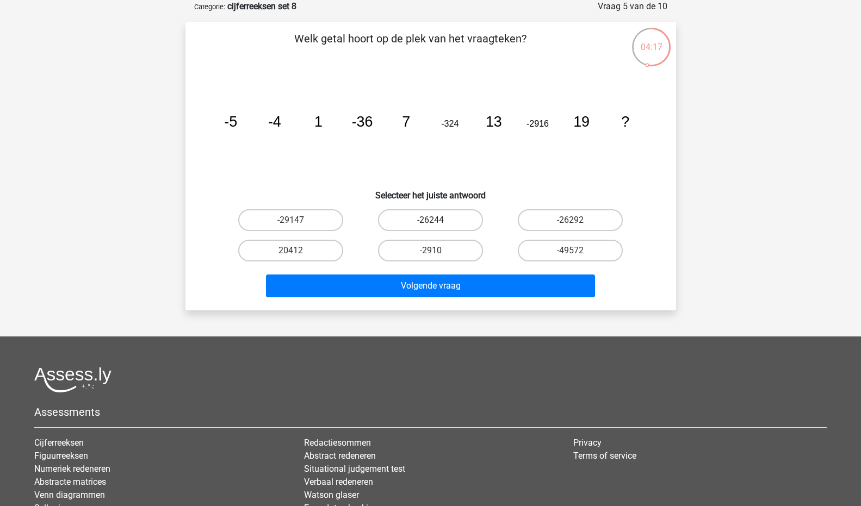
click at [443, 221] on label "-26244" at bounding box center [430, 220] width 105 height 22
click at [437, 221] on input "-26244" at bounding box center [433, 223] width 7 height 7
radio input "true"
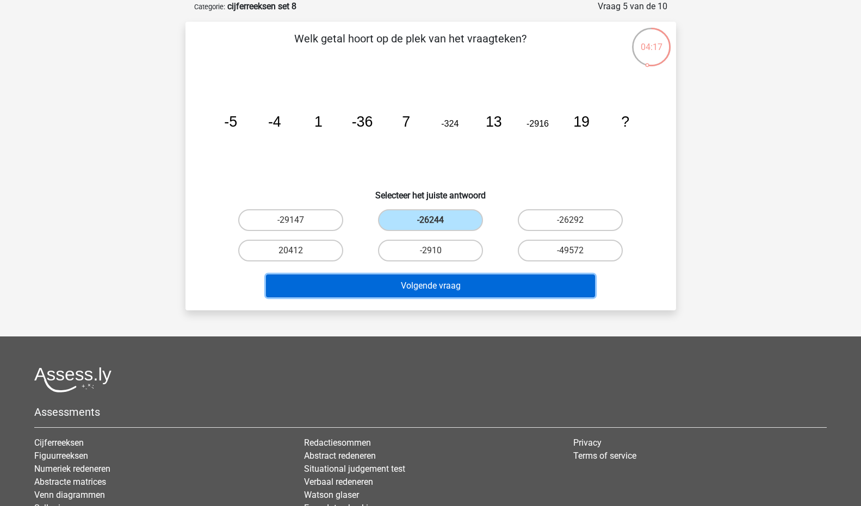
click at [491, 291] on button "Volgende vraag" at bounding box center [430, 286] width 329 height 23
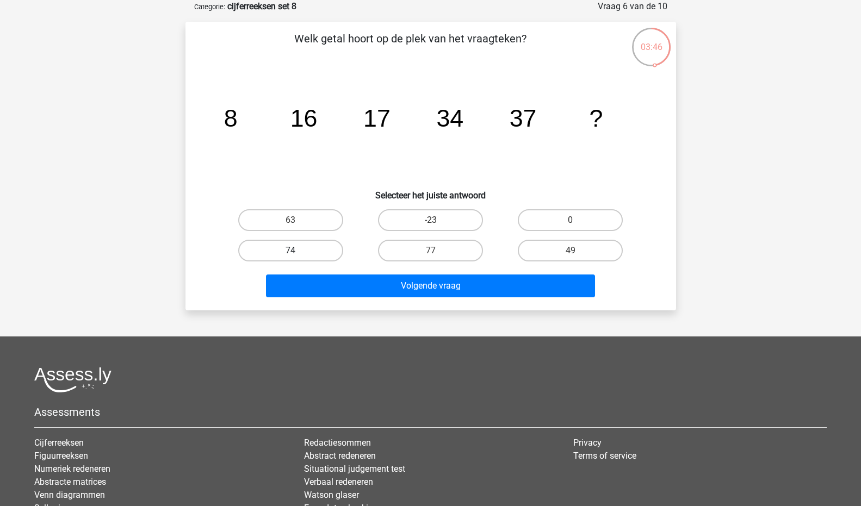
click at [324, 249] on label "74" at bounding box center [290, 251] width 105 height 22
click at [298, 251] on input "74" at bounding box center [294, 254] width 7 height 7
radio input "true"
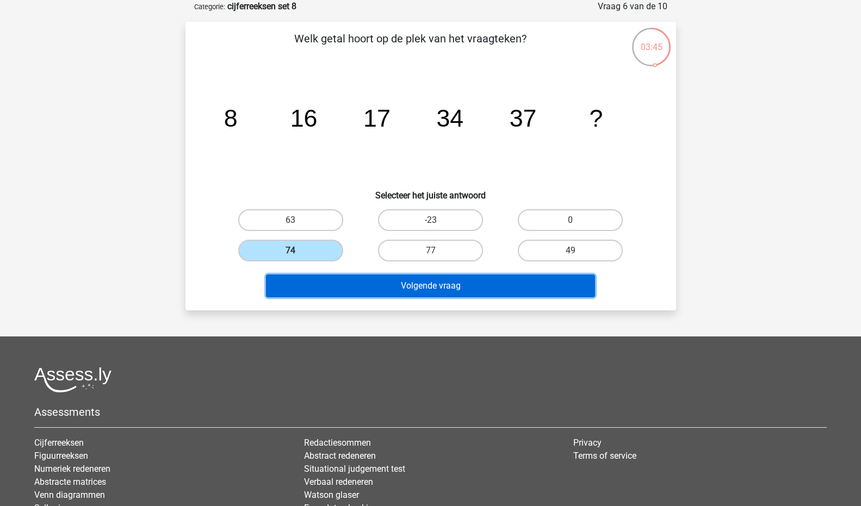
click at [414, 285] on button "Volgende vraag" at bounding box center [430, 286] width 329 height 23
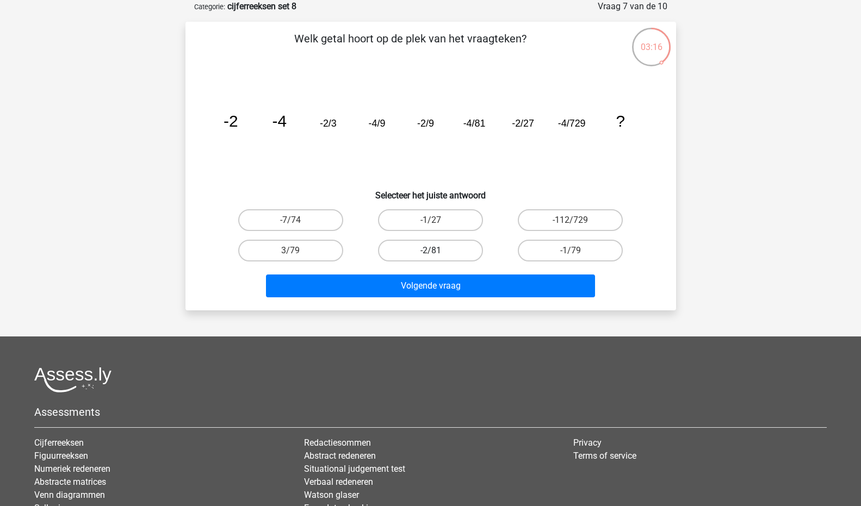
click at [420, 252] on label "-2/81" at bounding box center [430, 251] width 105 height 22
click at [430, 252] on input "-2/81" at bounding box center [433, 254] width 7 height 7
radio input "true"
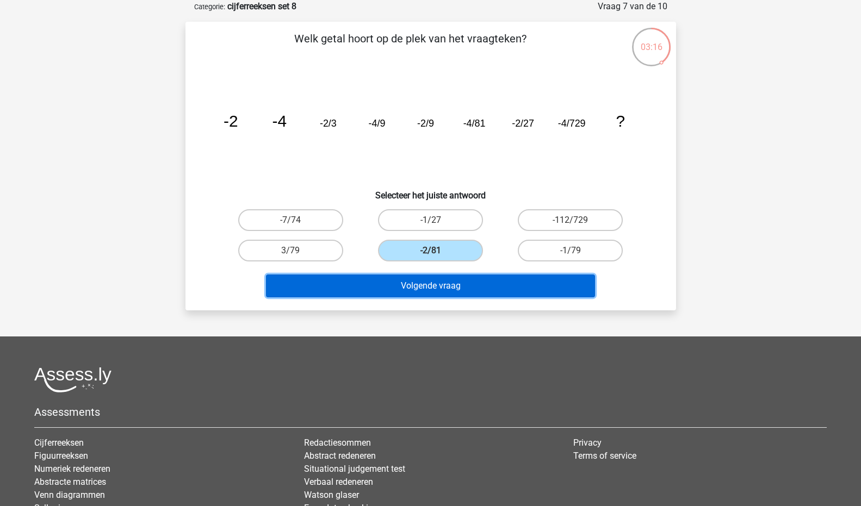
click at [437, 279] on button "Volgende vraag" at bounding box center [430, 286] width 329 height 23
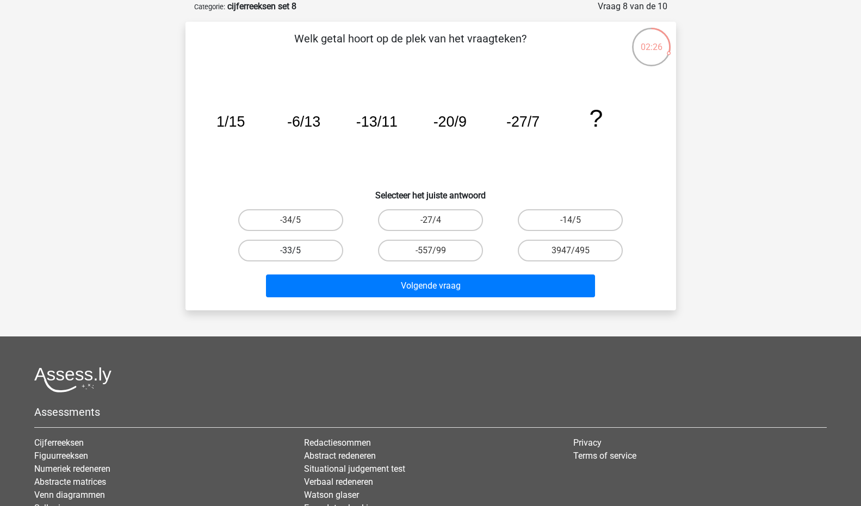
click at [297, 247] on label "-33/5" at bounding box center [290, 251] width 105 height 22
click at [297, 251] on input "-33/5" at bounding box center [294, 254] width 7 height 7
radio input "true"
click at [318, 223] on label "-34/5" at bounding box center [290, 220] width 105 height 22
click at [298, 223] on input "-34/5" at bounding box center [294, 223] width 7 height 7
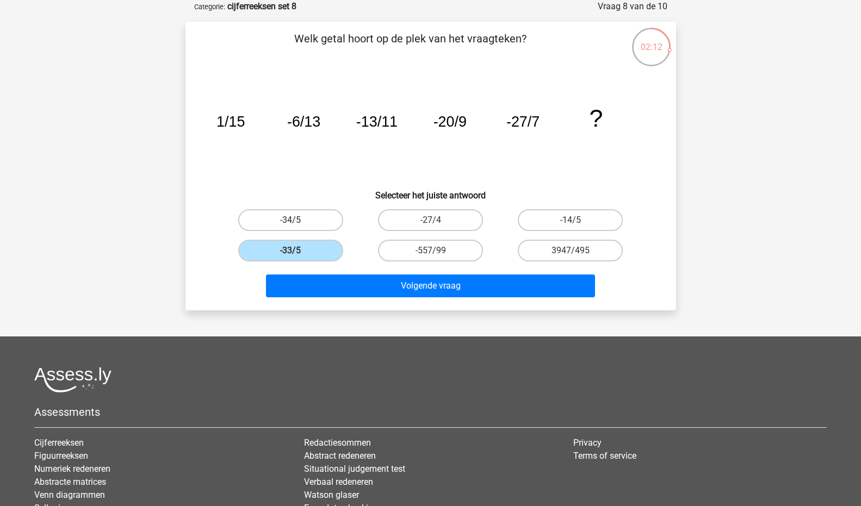
radio input "true"
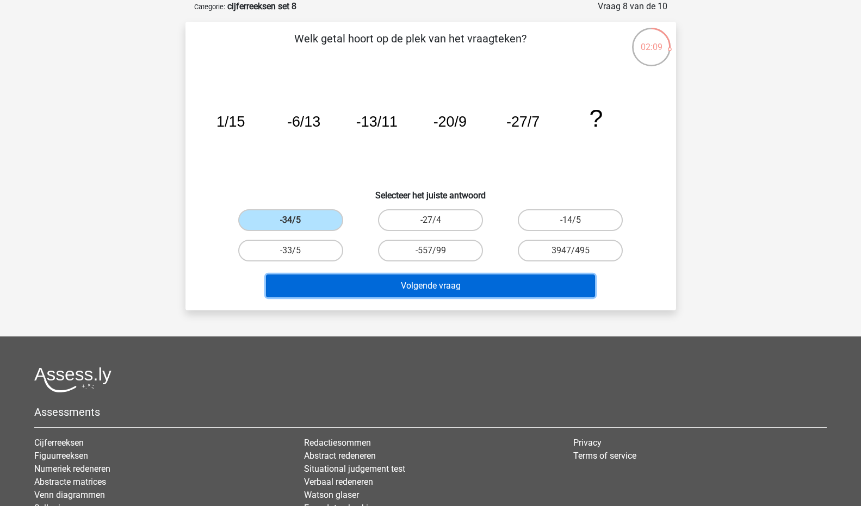
click at [348, 280] on button "Volgende vraag" at bounding box center [430, 286] width 329 height 23
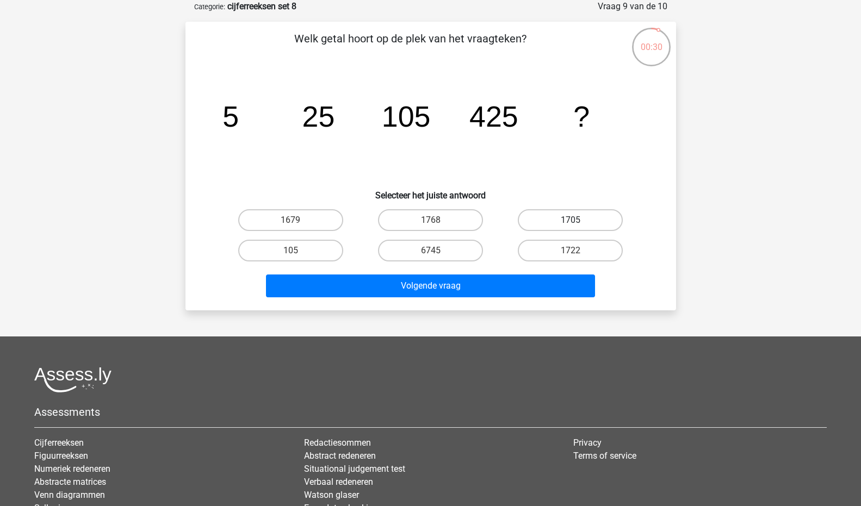
click at [563, 224] on label "1705" at bounding box center [570, 220] width 105 height 22
click at [571, 224] on input "1705" at bounding box center [574, 223] width 7 height 7
radio input "true"
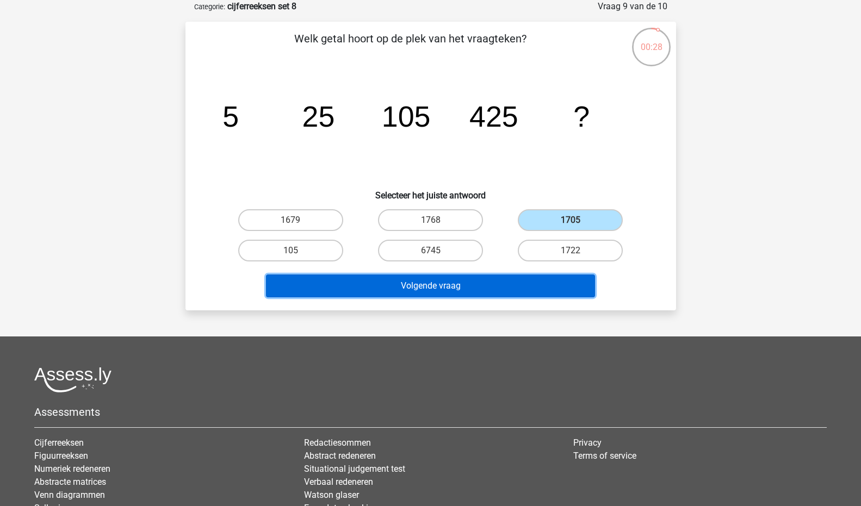
click at [527, 289] on button "Volgende vraag" at bounding box center [430, 286] width 329 height 23
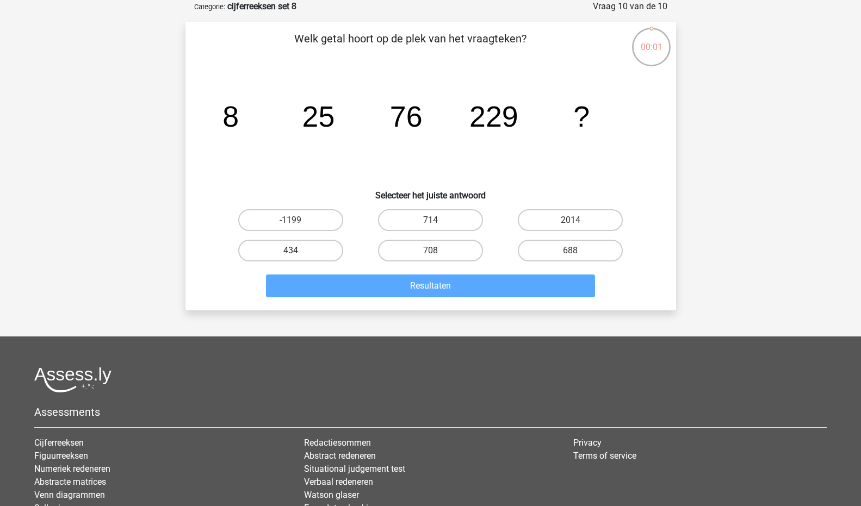
click at [326, 260] on label "434" at bounding box center [290, 251] width 105 height 22
click at [298, 258] on input "434" at bounding box center [294, 254] width 7 height 7
radio input "true"
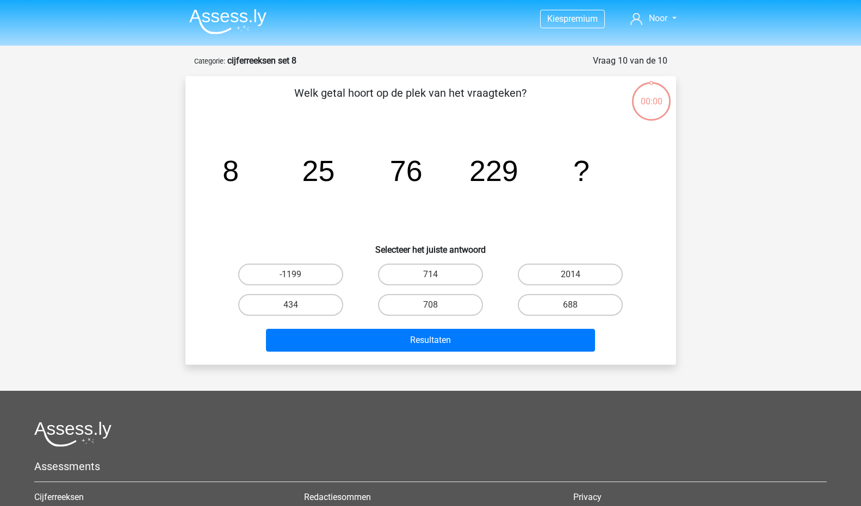
scroll to position [54, 0]
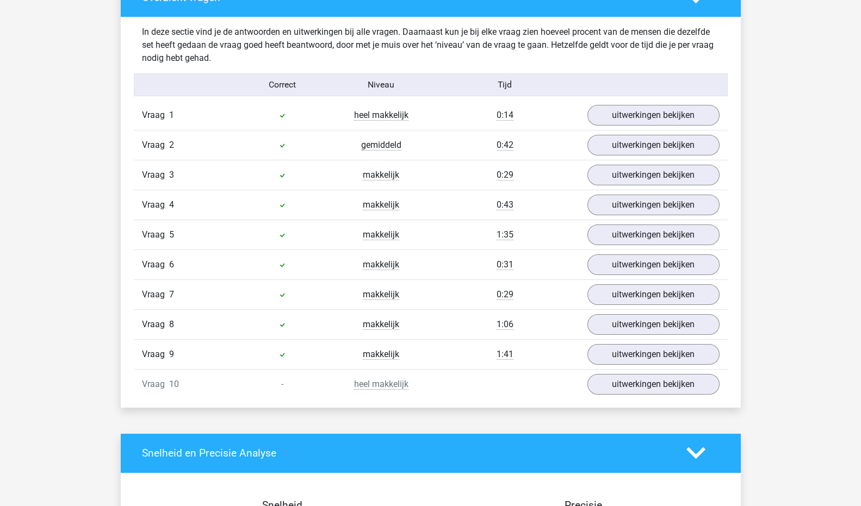
scroll to position [838, 0]
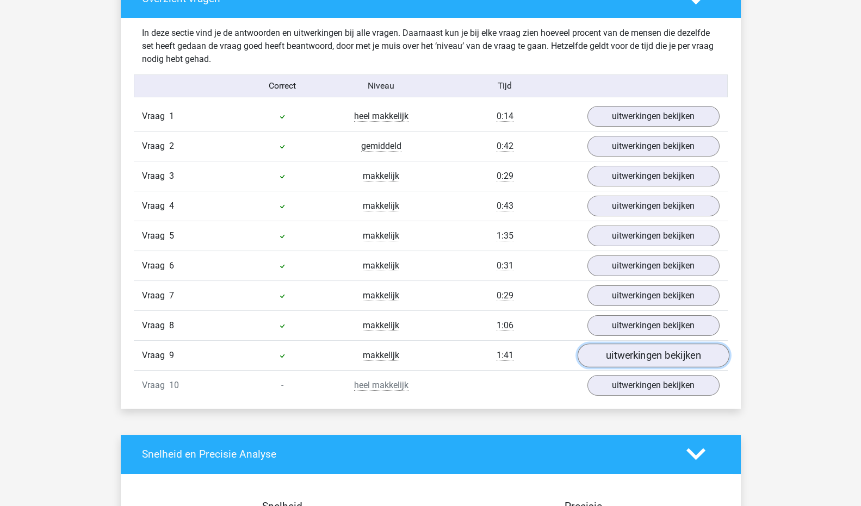
click at [610, 354] on link "uitwerkingen bekijken" at bounding box center [653, 356] width 152 height 24
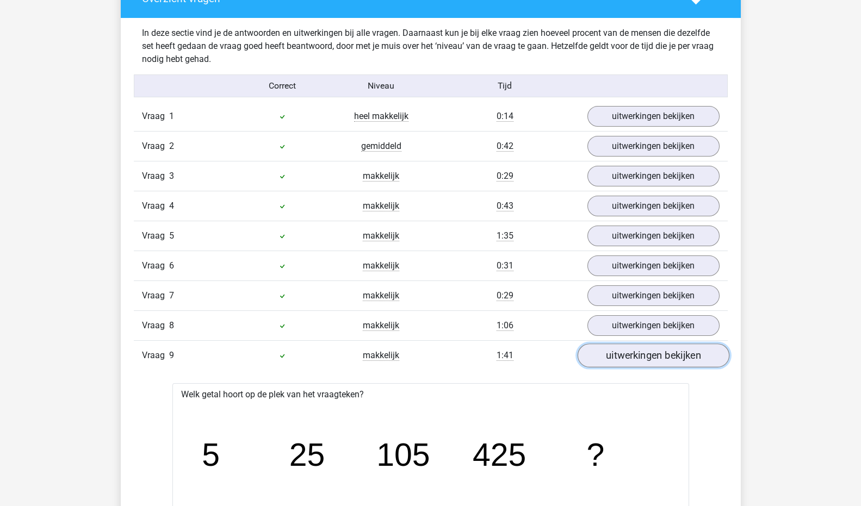
scroll to position [1086, 0]
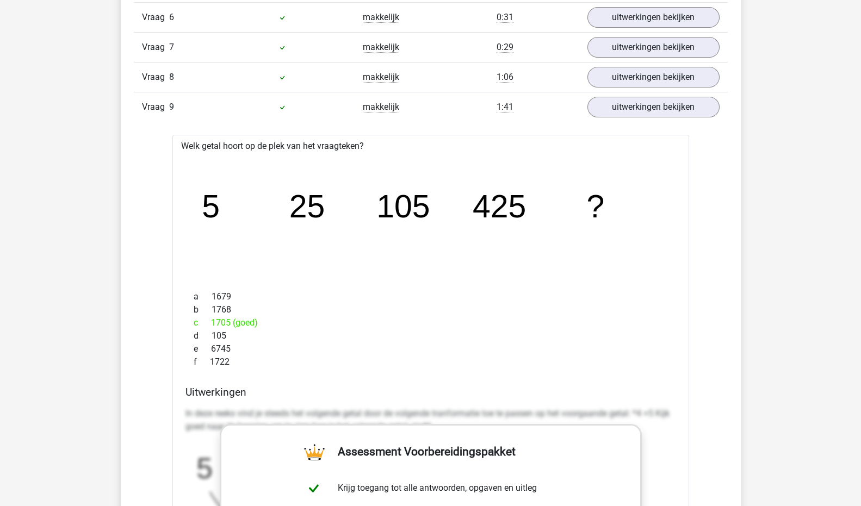
click at [679, 120] on div "Vraag 1 heel makkelijk 0:14 uitwerkingen bekijken Welk getal hoort op de plek v…" at bounding box center [431, 338] width 578 height 970
click at [635, 103] on link "uitwerkingen bekijken" at bounding box center [653, 107] width 152 height 24
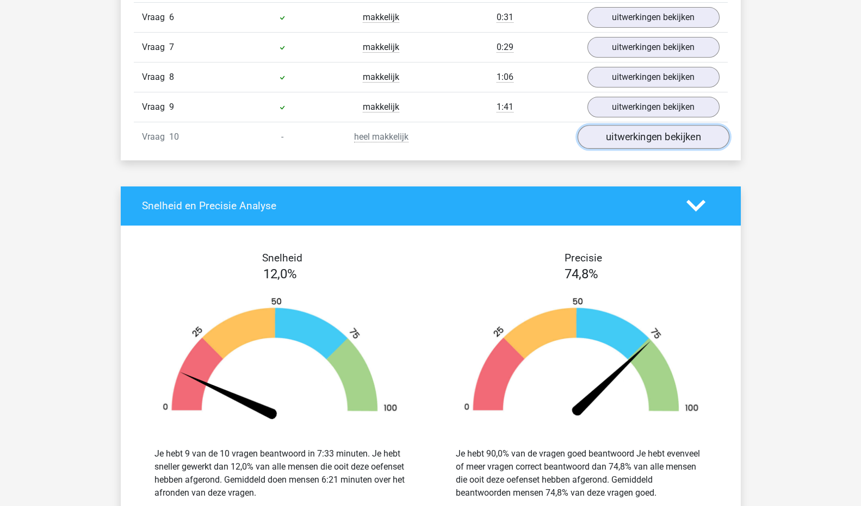
click at [625, 140] on link "uitwerkingen bekijken" at bounding box center [653, 137] width 152 height 24
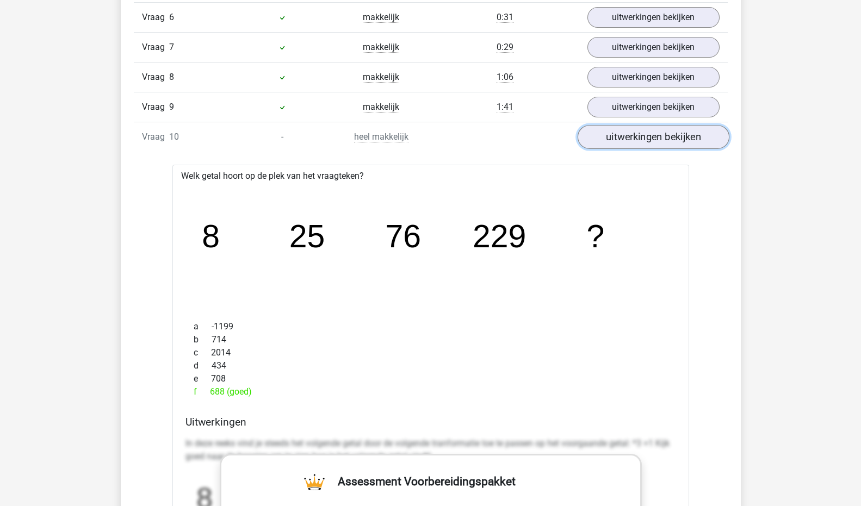
click at [654, 134] on link "uitwerkingen bekijken" at bounding box center [653, 137] width 152 height 24
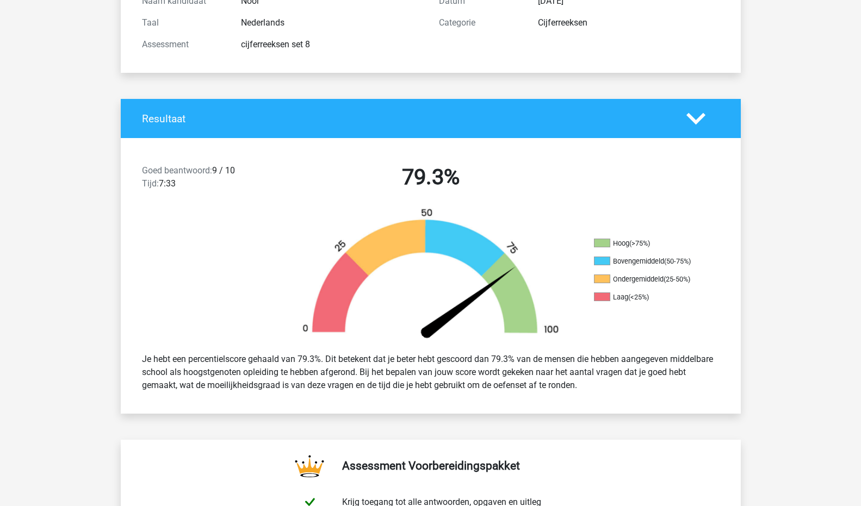
scroll to position [0, 0]
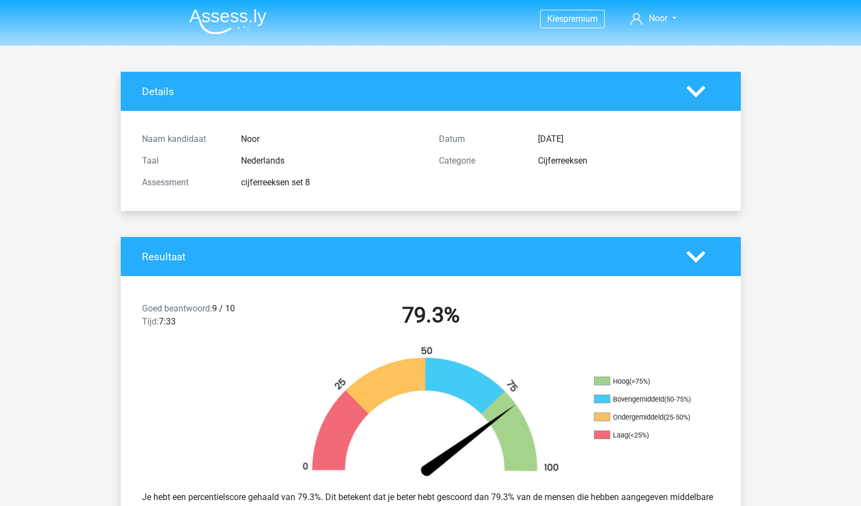
click at [233, 22] on img at bounding box center [227, 22] width 77 height 26
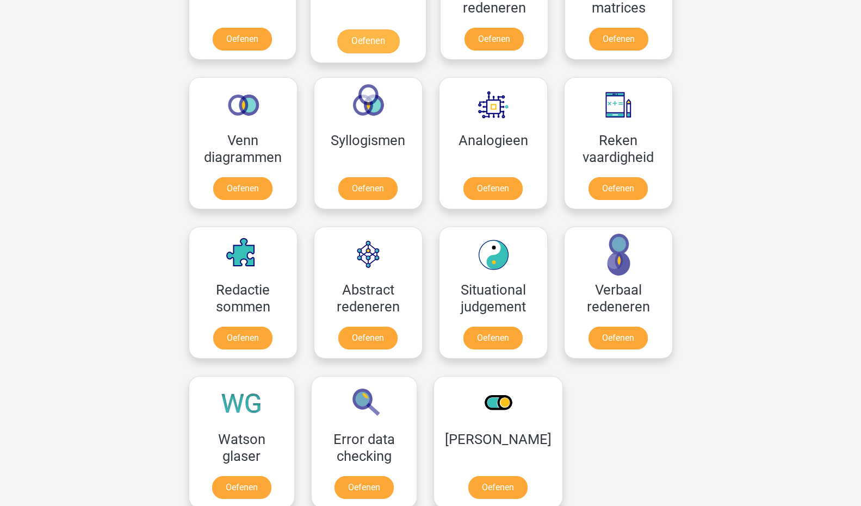
scroll to position [586, 0]
